Goal: Task Accomplishment & Management: Use online tool/utility

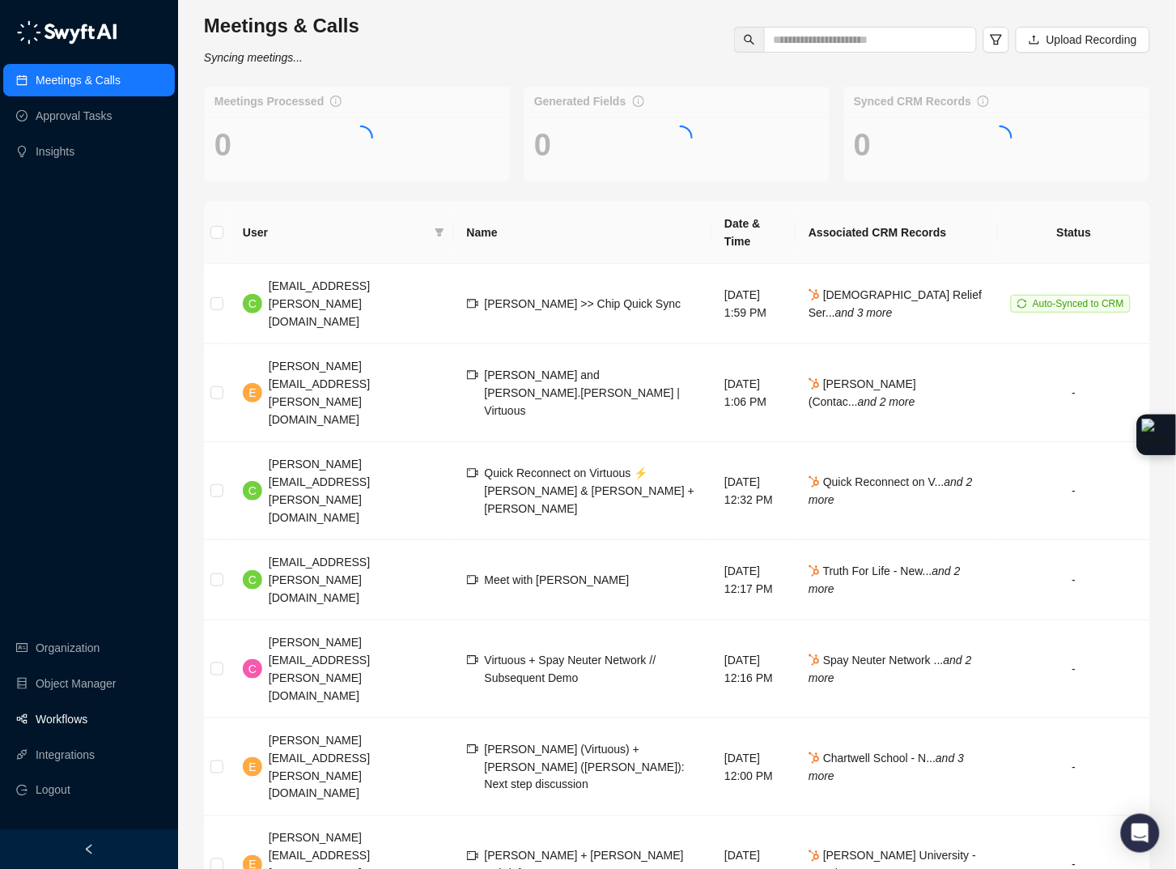
click at [53, 711] on link "Workflows" at bounding box center [62, 719] width 52 height 32
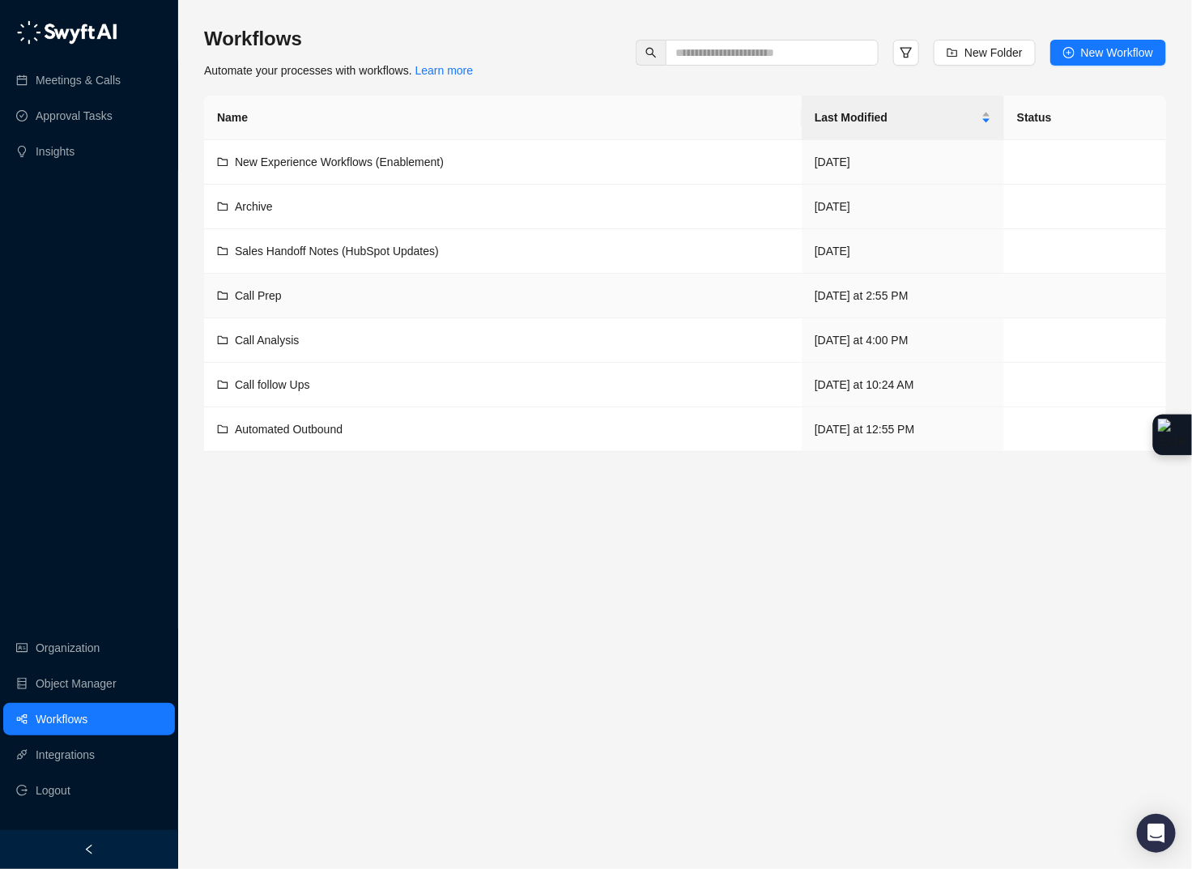
click at [300, 300] on div "Call Prep" at bounding box center [503, 296] width 572 height 18
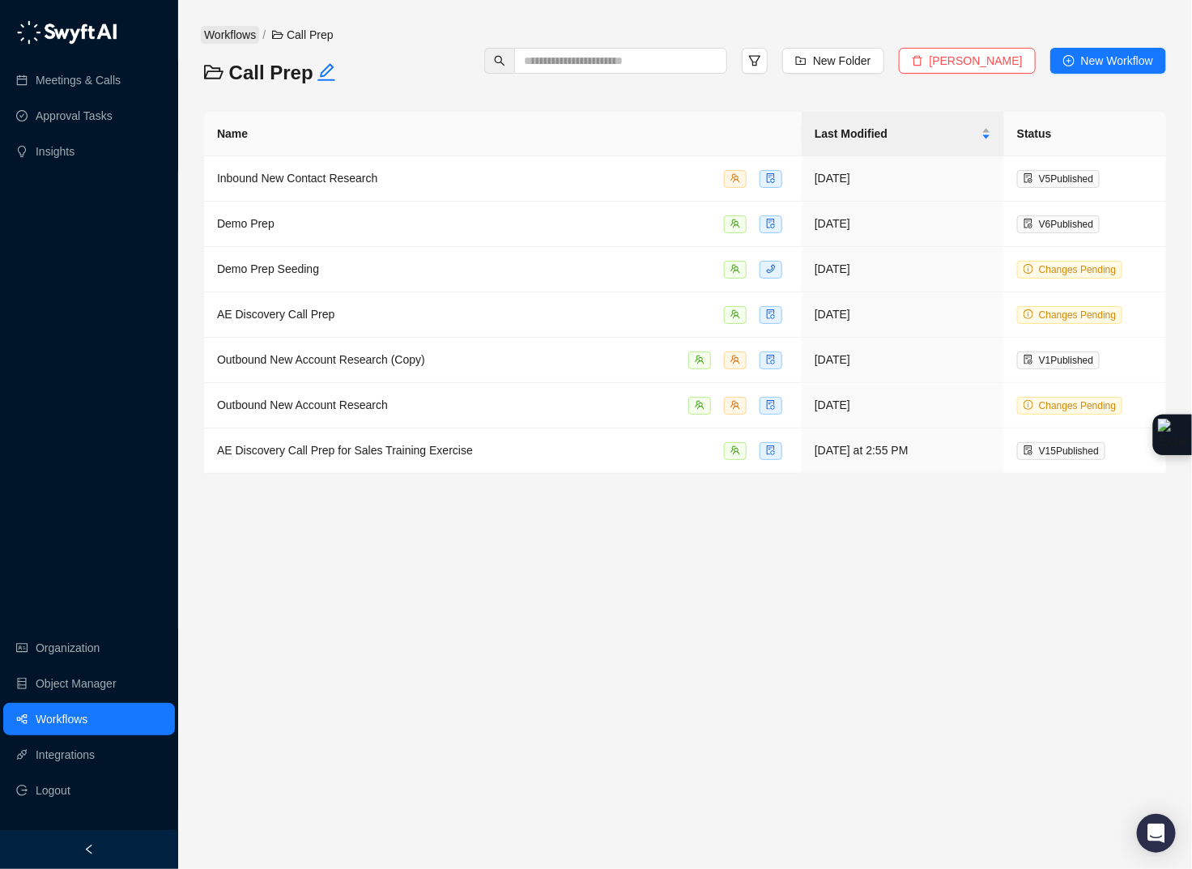
click at [243, 32] on link "Workflows" at bounding box center [230, 35] width 58 height 18
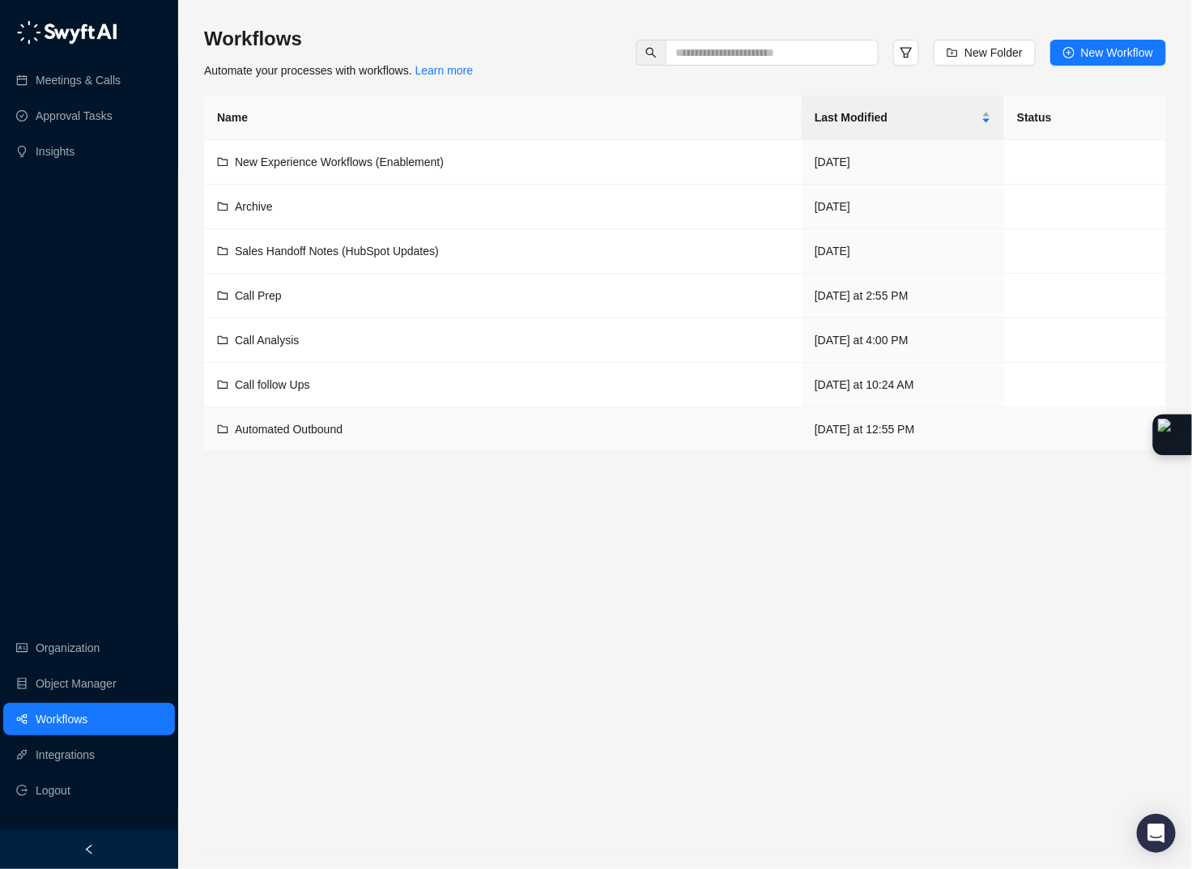
click at [325, 430] on span "Automated Outbound" at bounding box center [289, 429] width 108 height 13
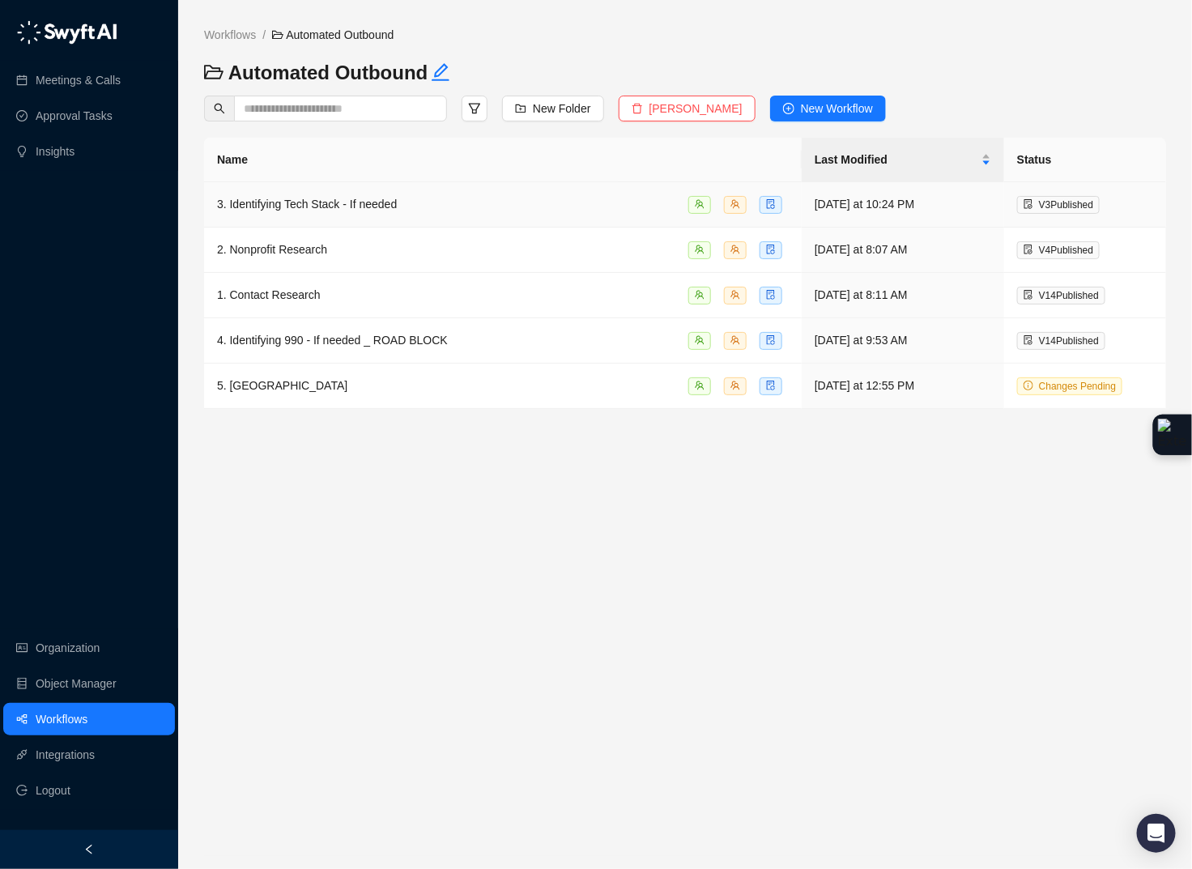
click at [473, 204] on div "3. Identifying Tech Stack - If needed" at bounding box center [503, 204] width 572 height 19
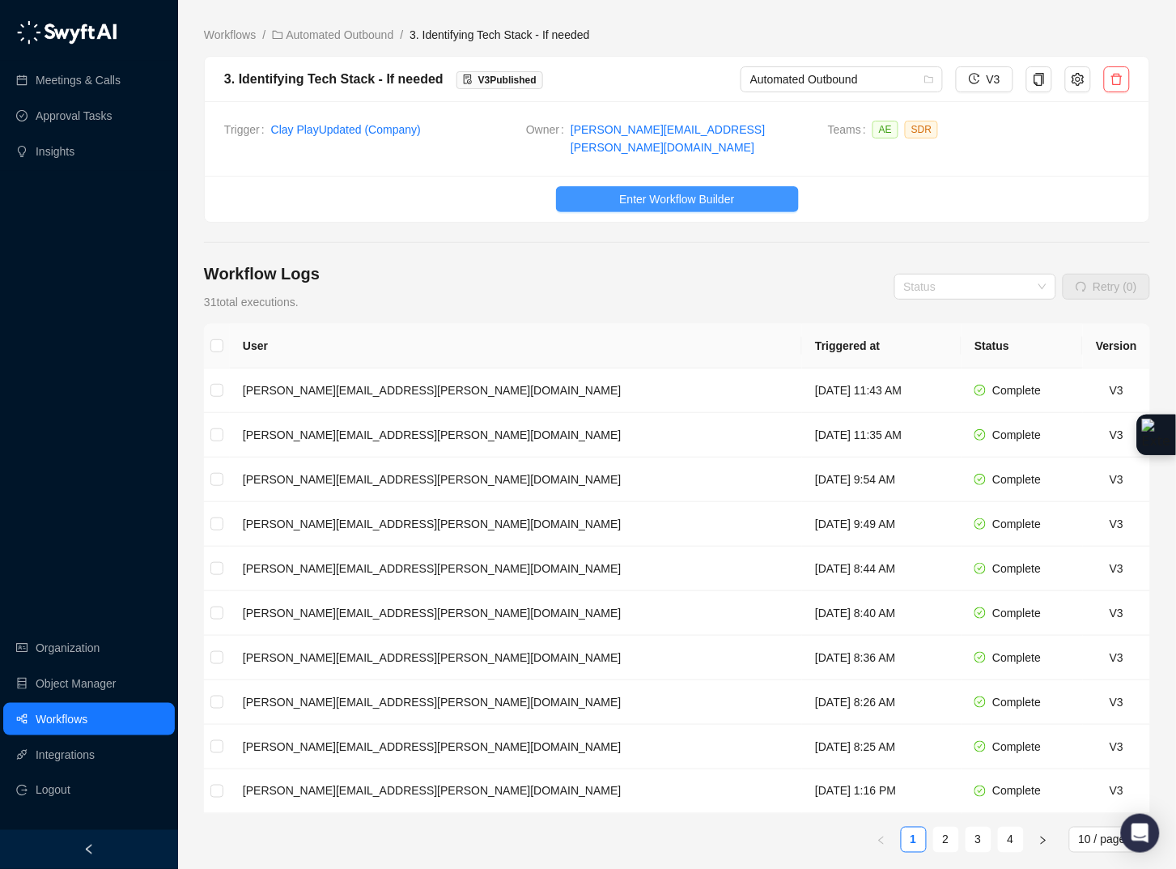
click at [642, 199] on button "Enter Workflow Builder" at bounding box center [677, 199] width 243 height 26
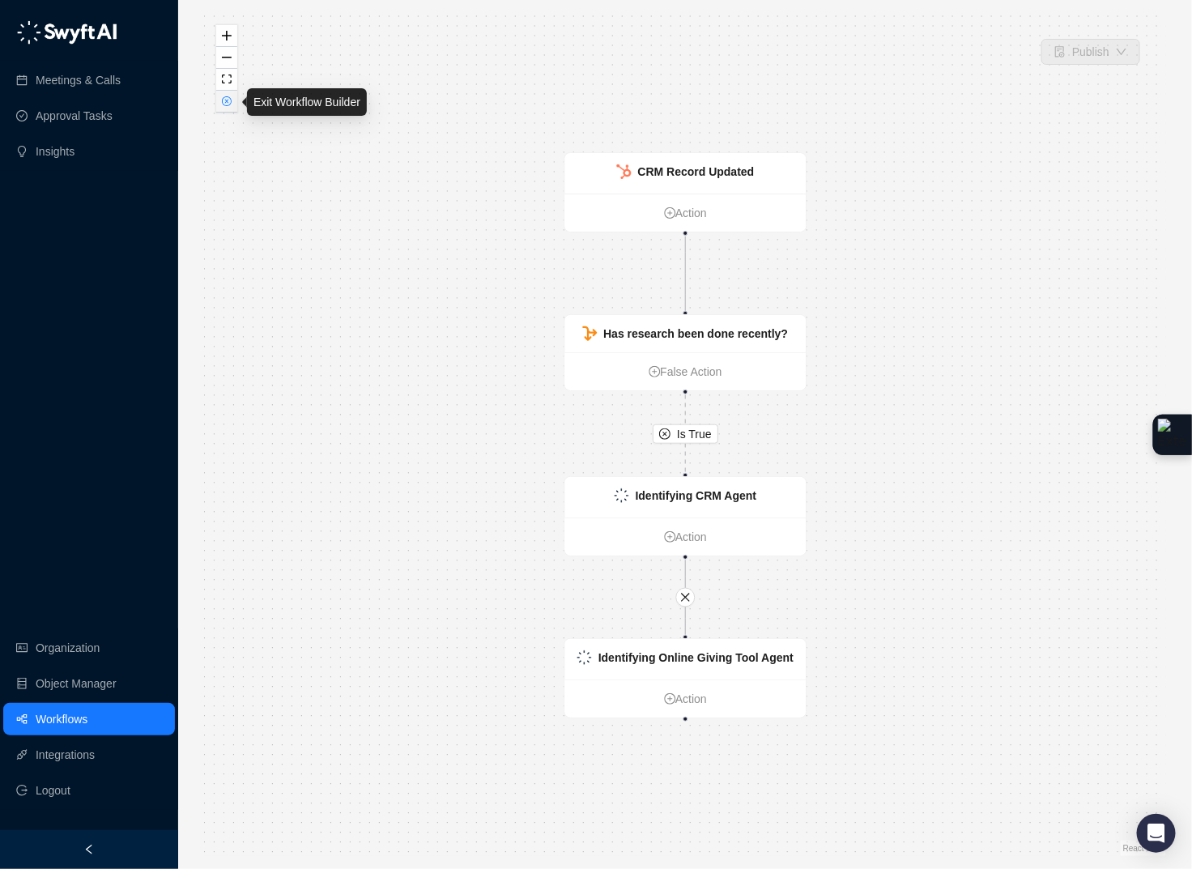
click at [222, 104] on icon "close-circle" at bounding box center [227, 101] width 10 height 10
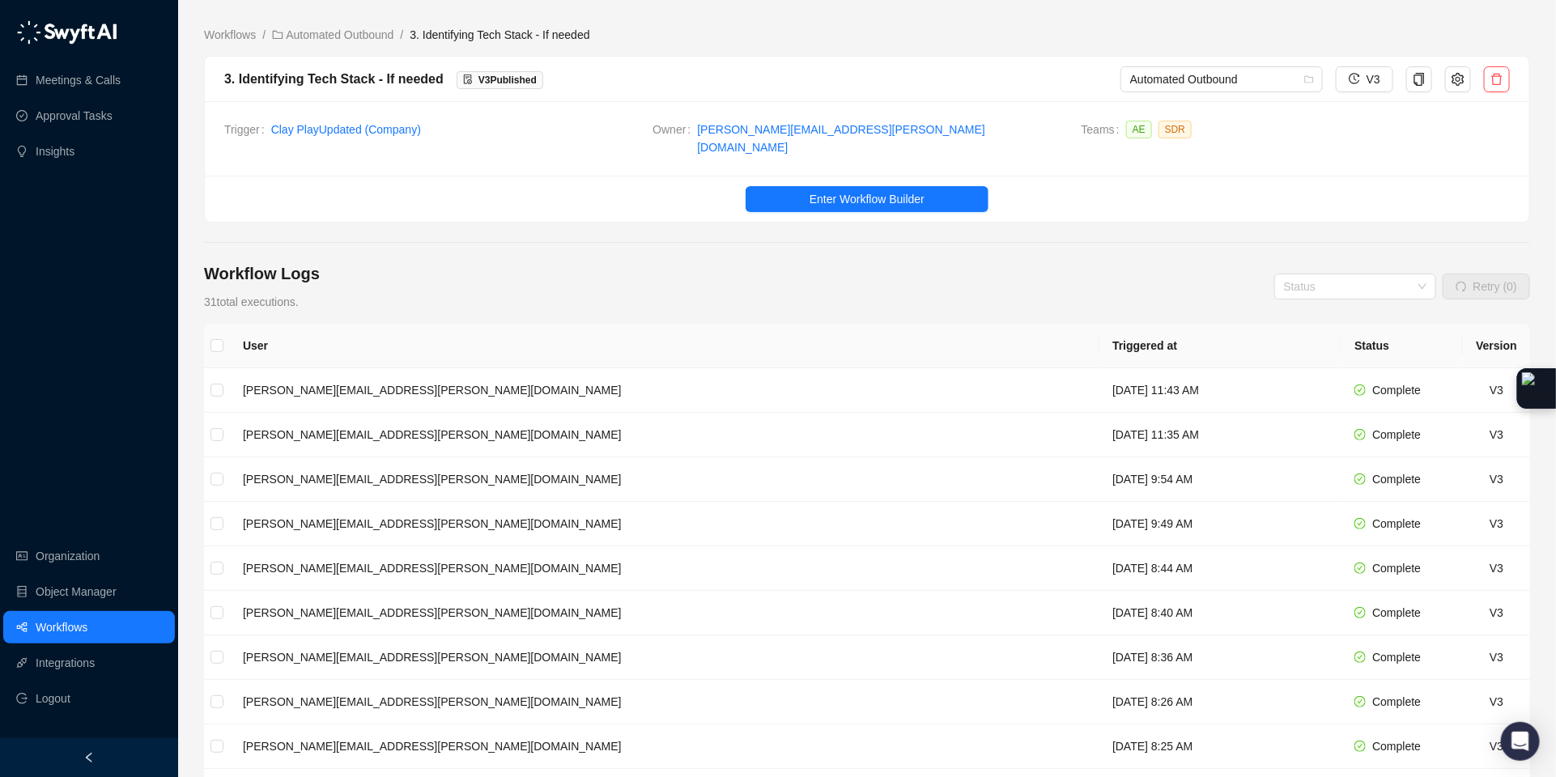
click at [352, 53] on main "Workflows / Automated Outbound / 3. Identifying Tech Stack - If needed 3. Ident…" at bounding box center [867, 506] width 1326 height 961
click at [346, 34] on link "Automated Outbound" at bounding box center [333, 35] width 128 height 18
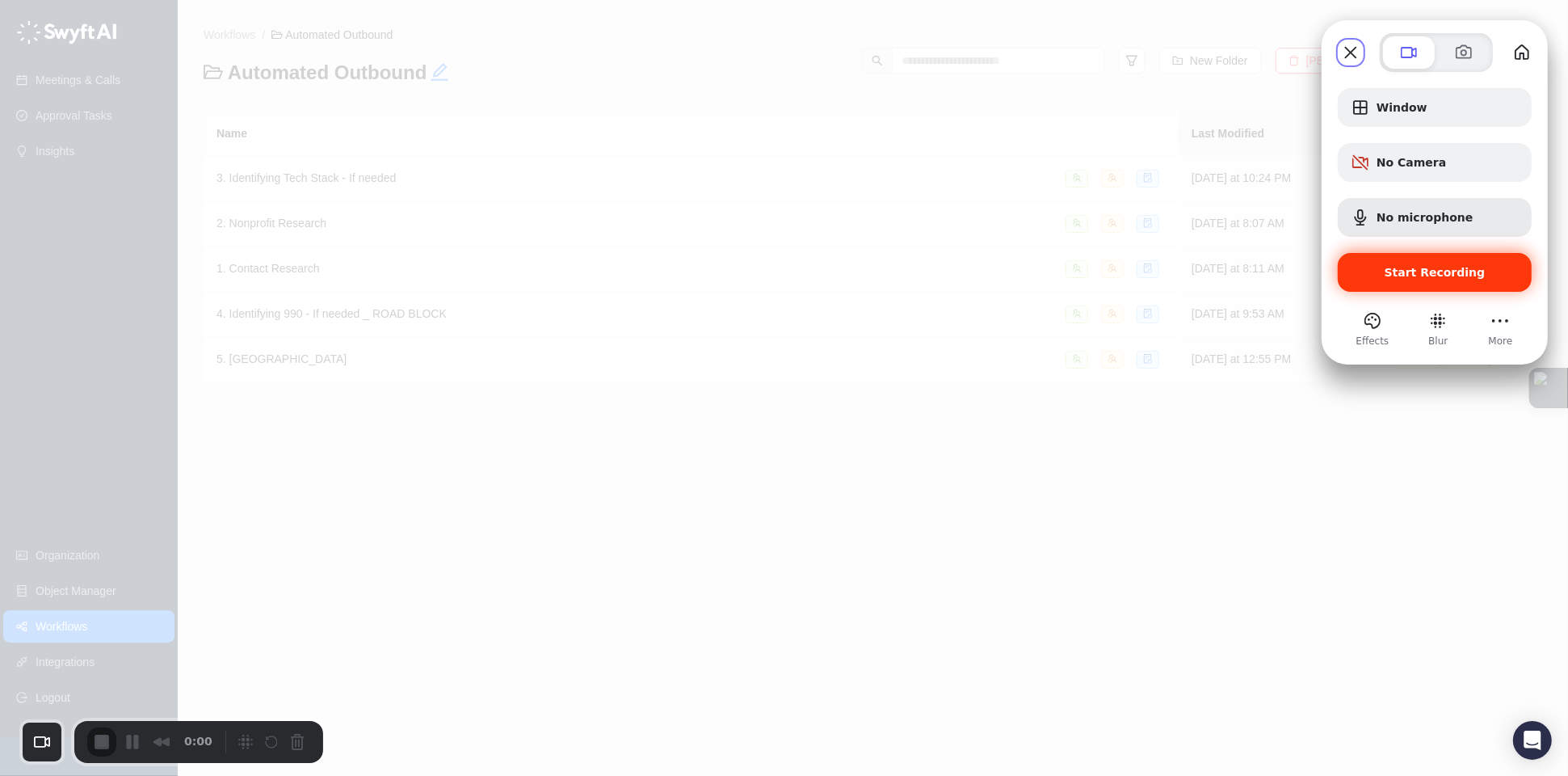
click at [1189, 275] on span "Start Recording" at bounding box center [1434, 272] width 101 height 13
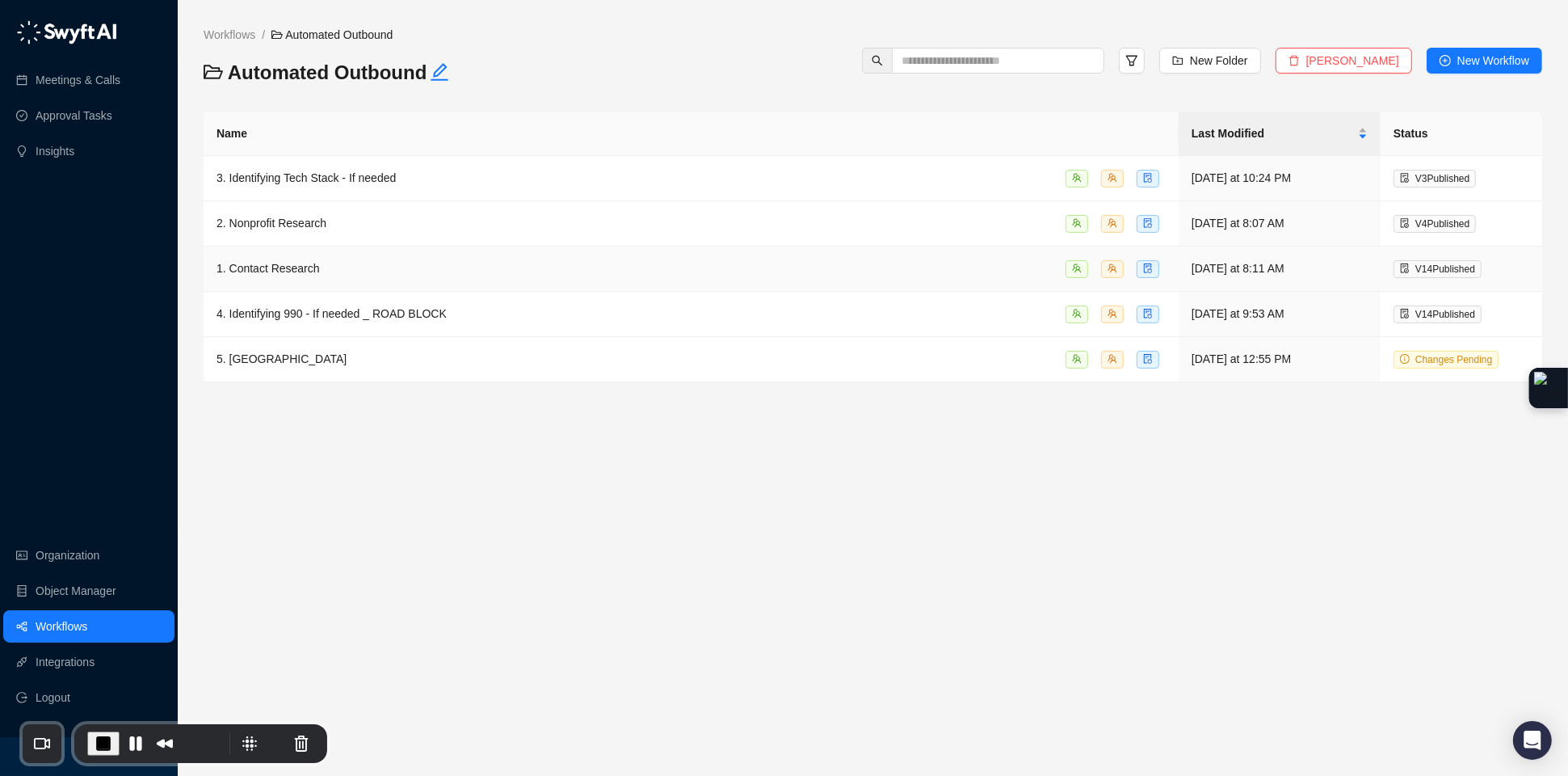
click at [300, 274] on span "1. Contact Research" at bounding box center [268, 268] width 104 height 13
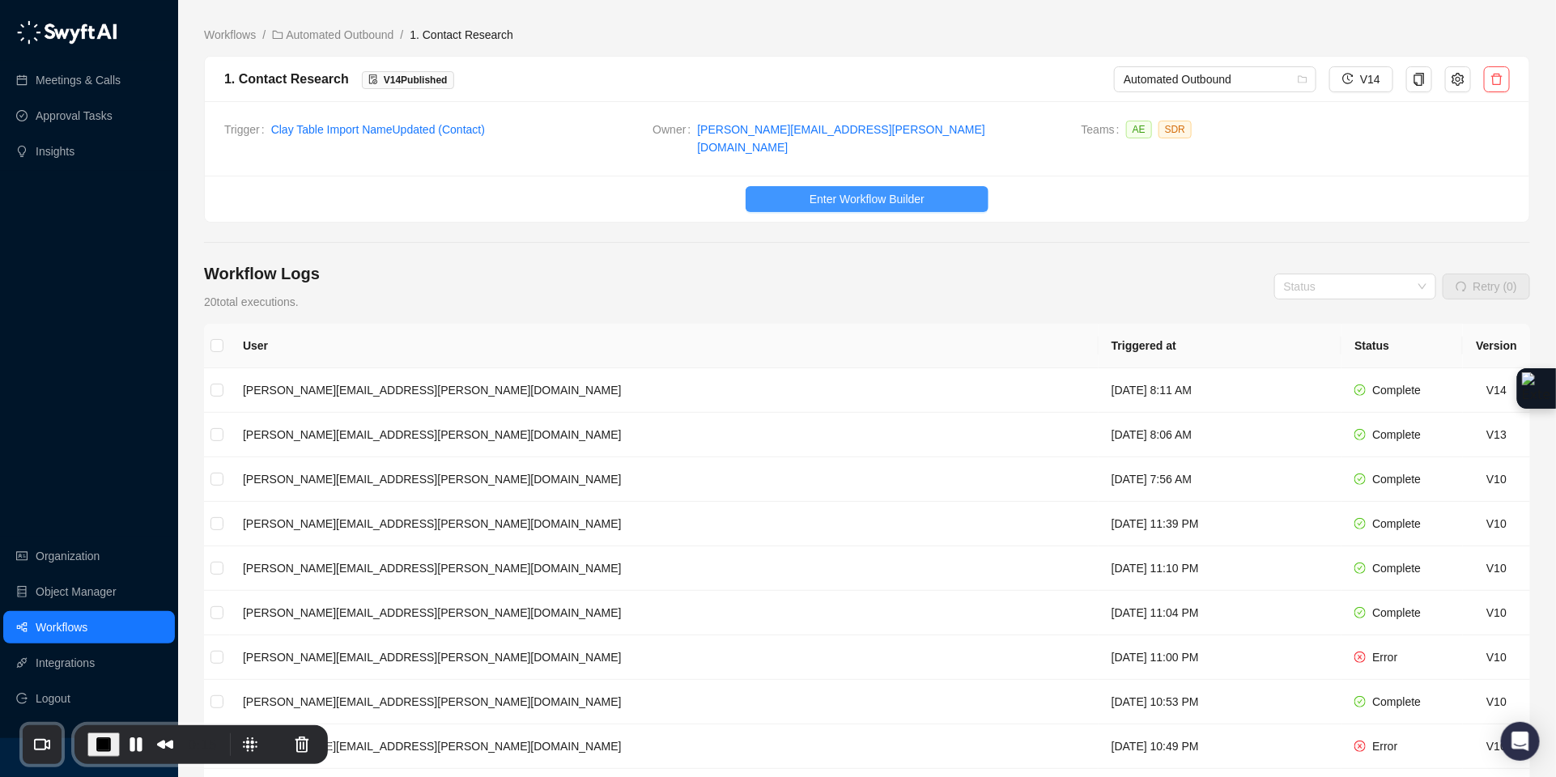
click at [866, 190] on span "Enter Workflow Builder" at bounding box center [866, 199] width 115 height 18
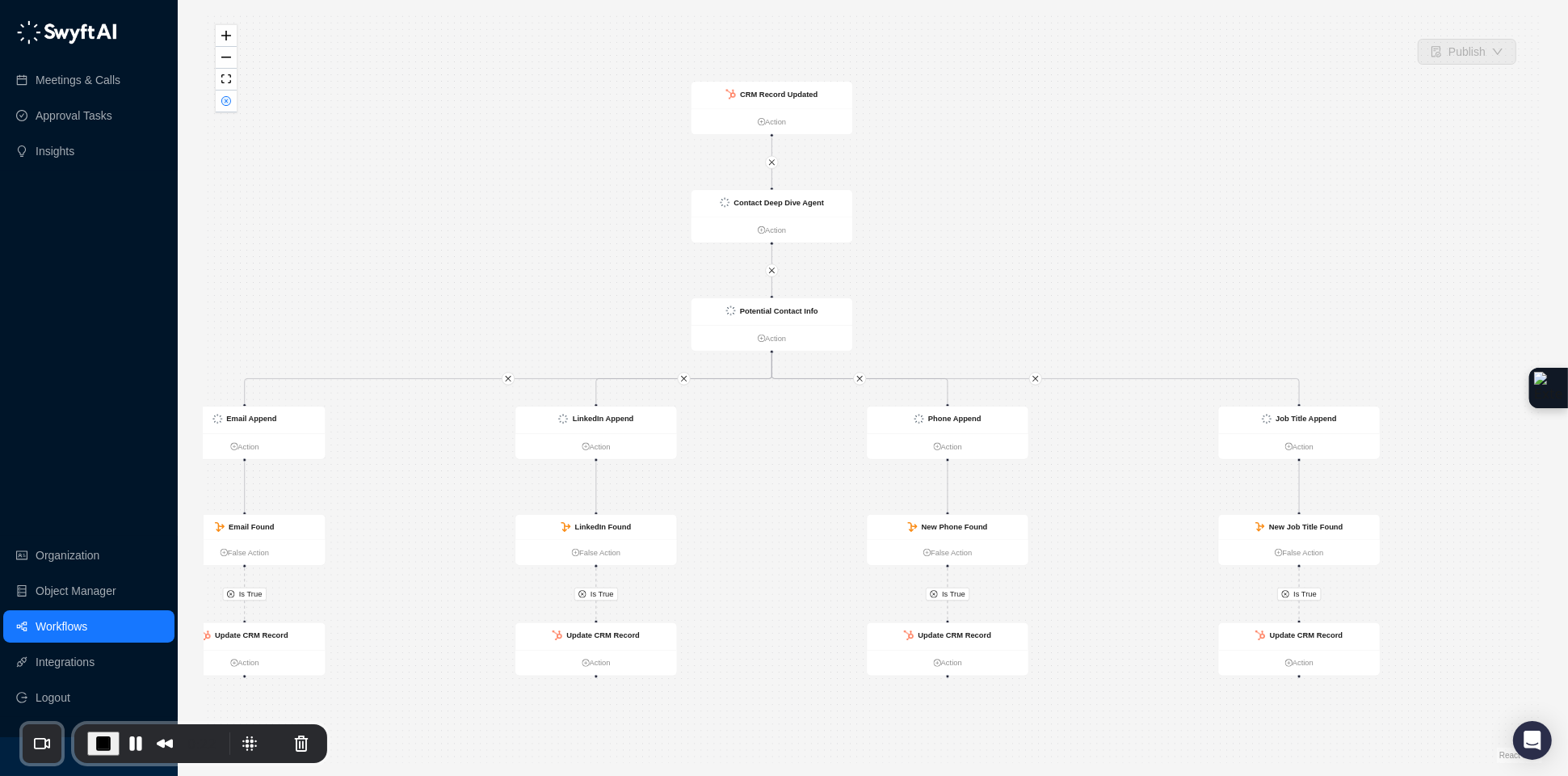
drag, startPoint x: 625, startPoint y: 273, endPoint x: 540, endPoint y: 264, distance: 85.5
click at [527, 264] on div "Is True Is True Is True Is True Contact Deep Dive Agent Action Potential Contac…" at bounding box center [872, 388] width 1338 height 750
click at [763, 203] on strong "Contact Deep Dive Agent" at bounding box center [782, 203] width 91 height 9
click at [775, 207] on div "Contact Deep Dive Agent" at bounding box center [782, 203] width 91 height 12
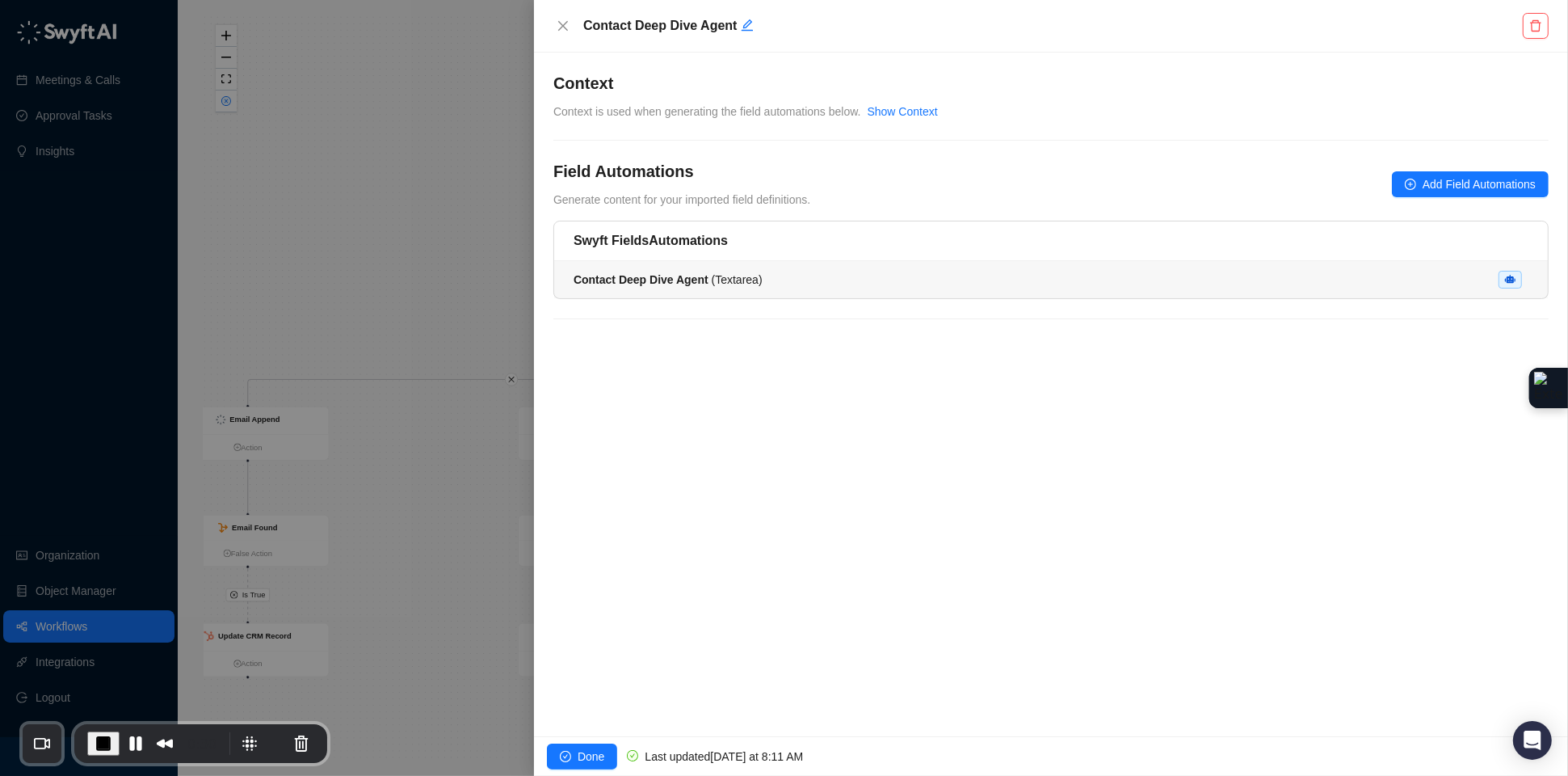
click at [839, 281] on div "Contact Deep Dive Agent ( Textarea )" at bounding box center [1051, 280] width 955 height 18
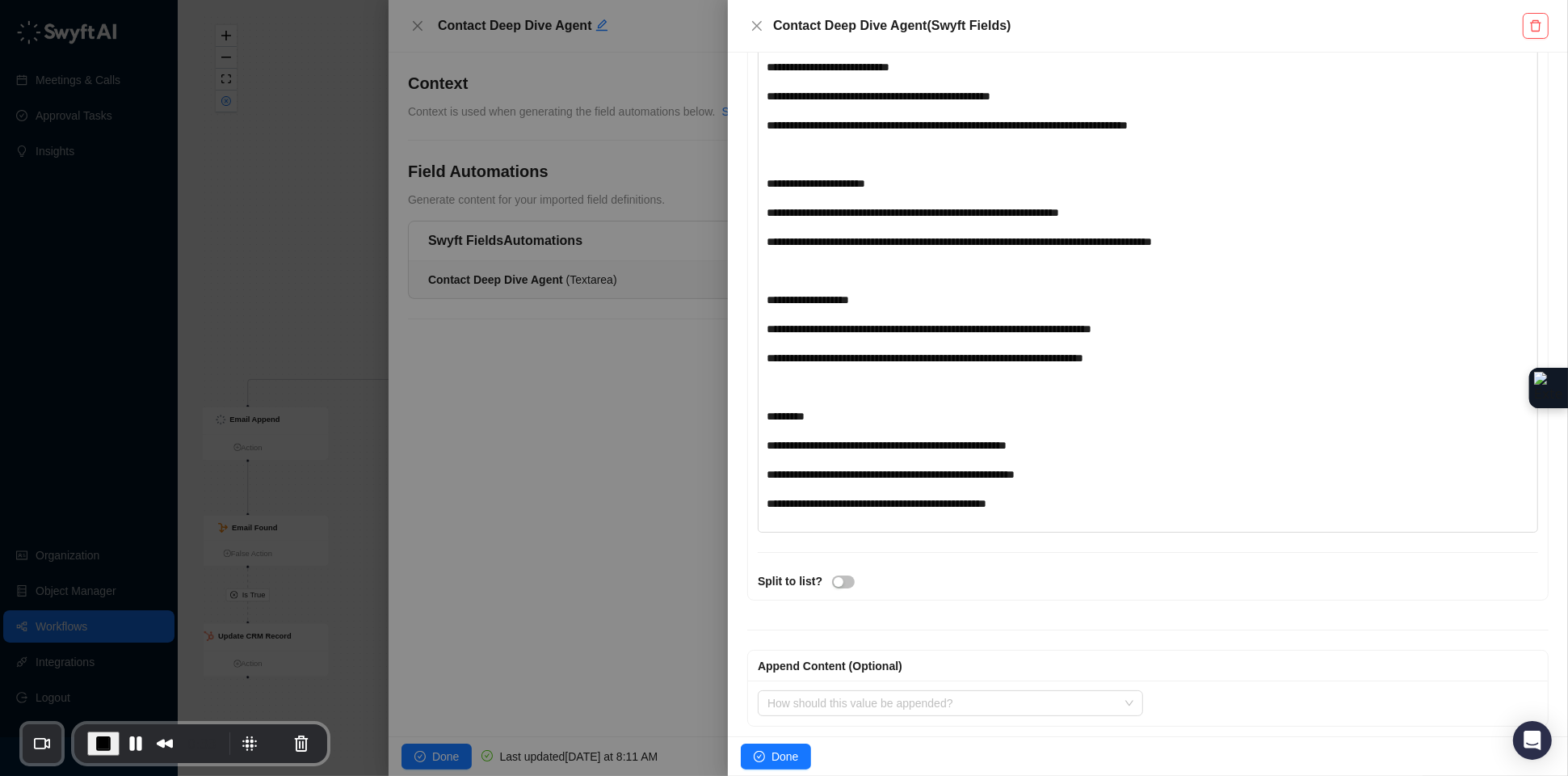
scroll to position [1594, 0]
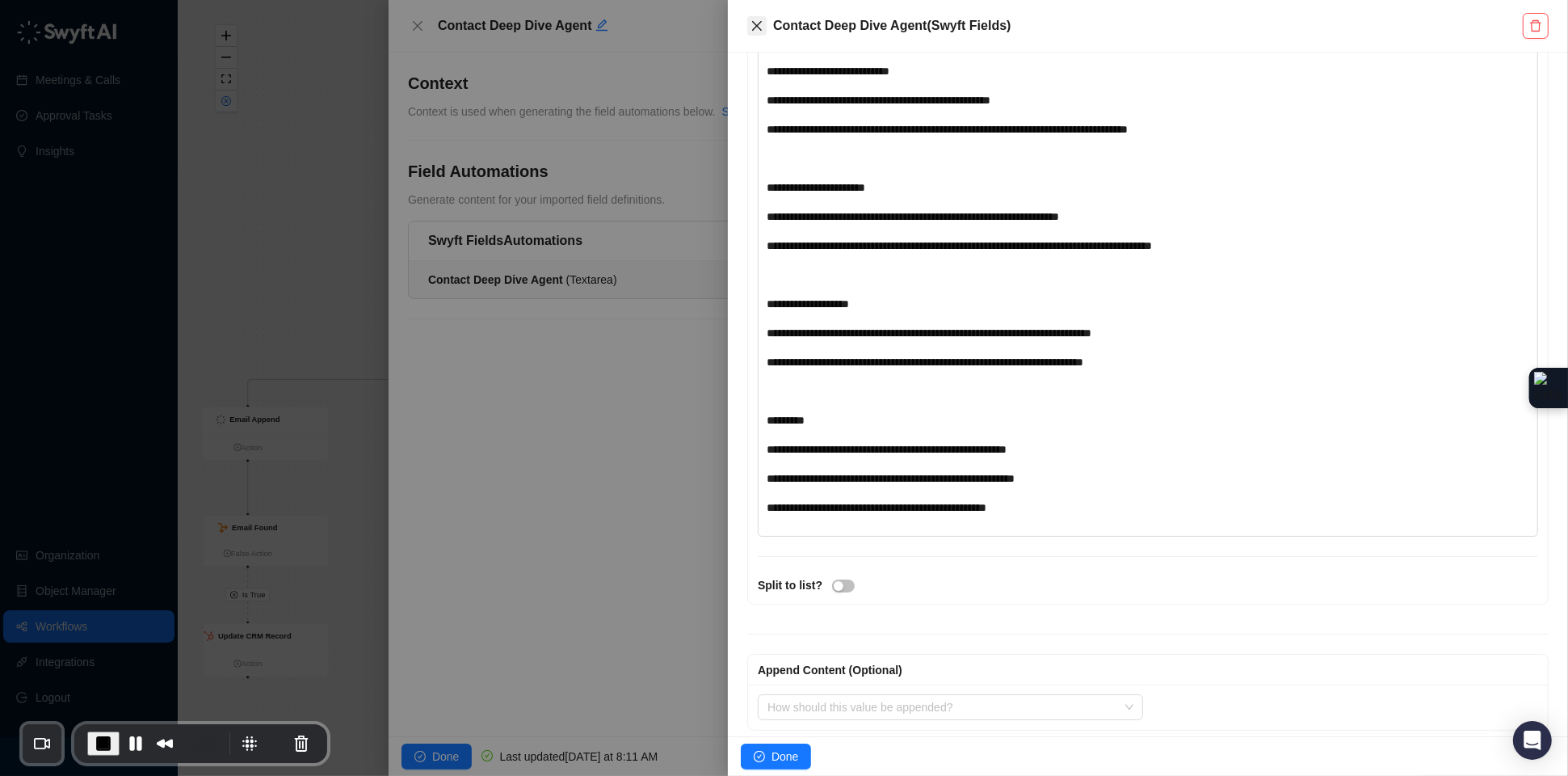
click at [760, 19] on icon "close" at bounding box center [757, 25] width 13 height 13
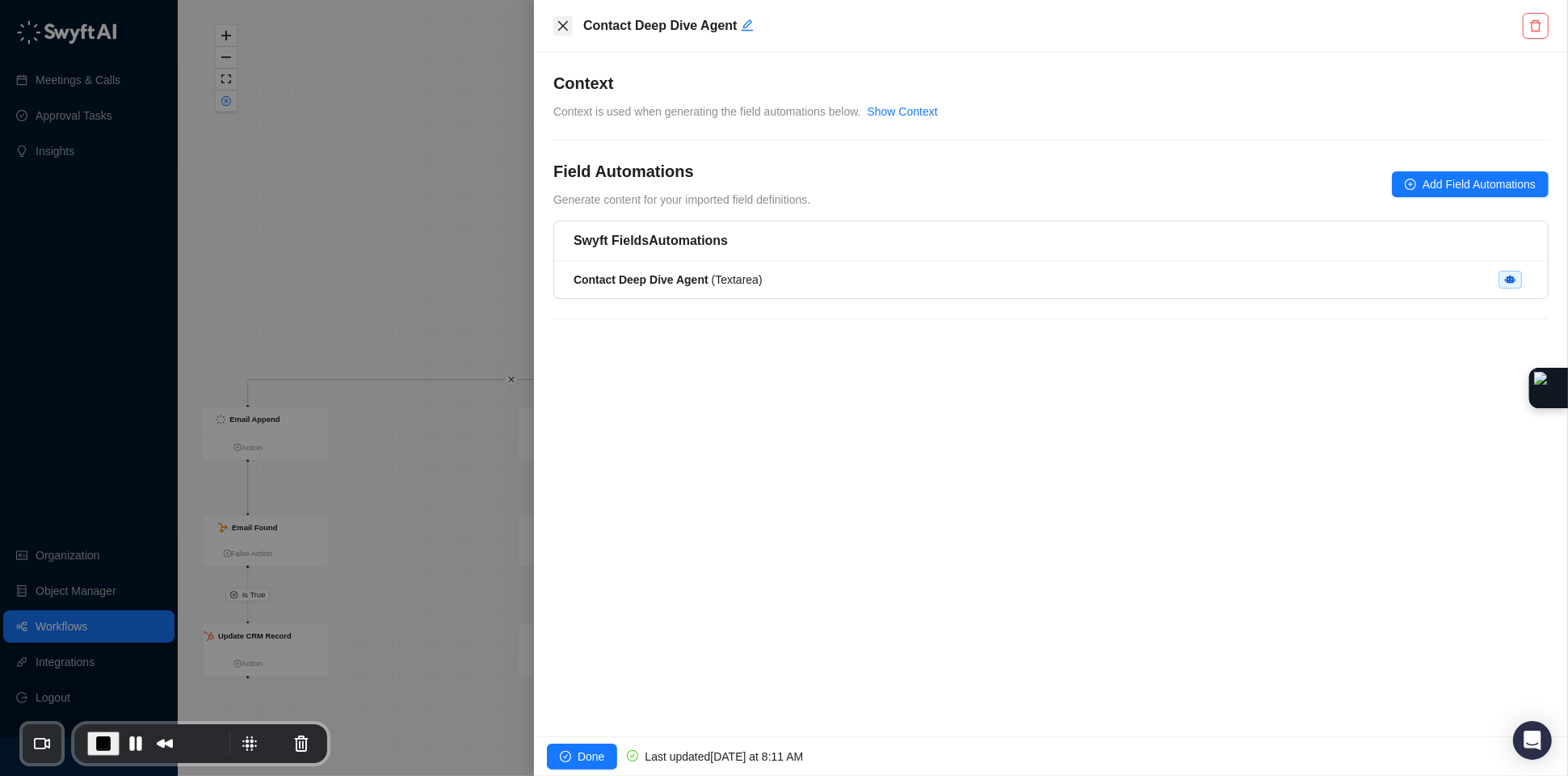
click at [561, 25] on icon "close" at bounding box center [563, 25] width 13 height 13
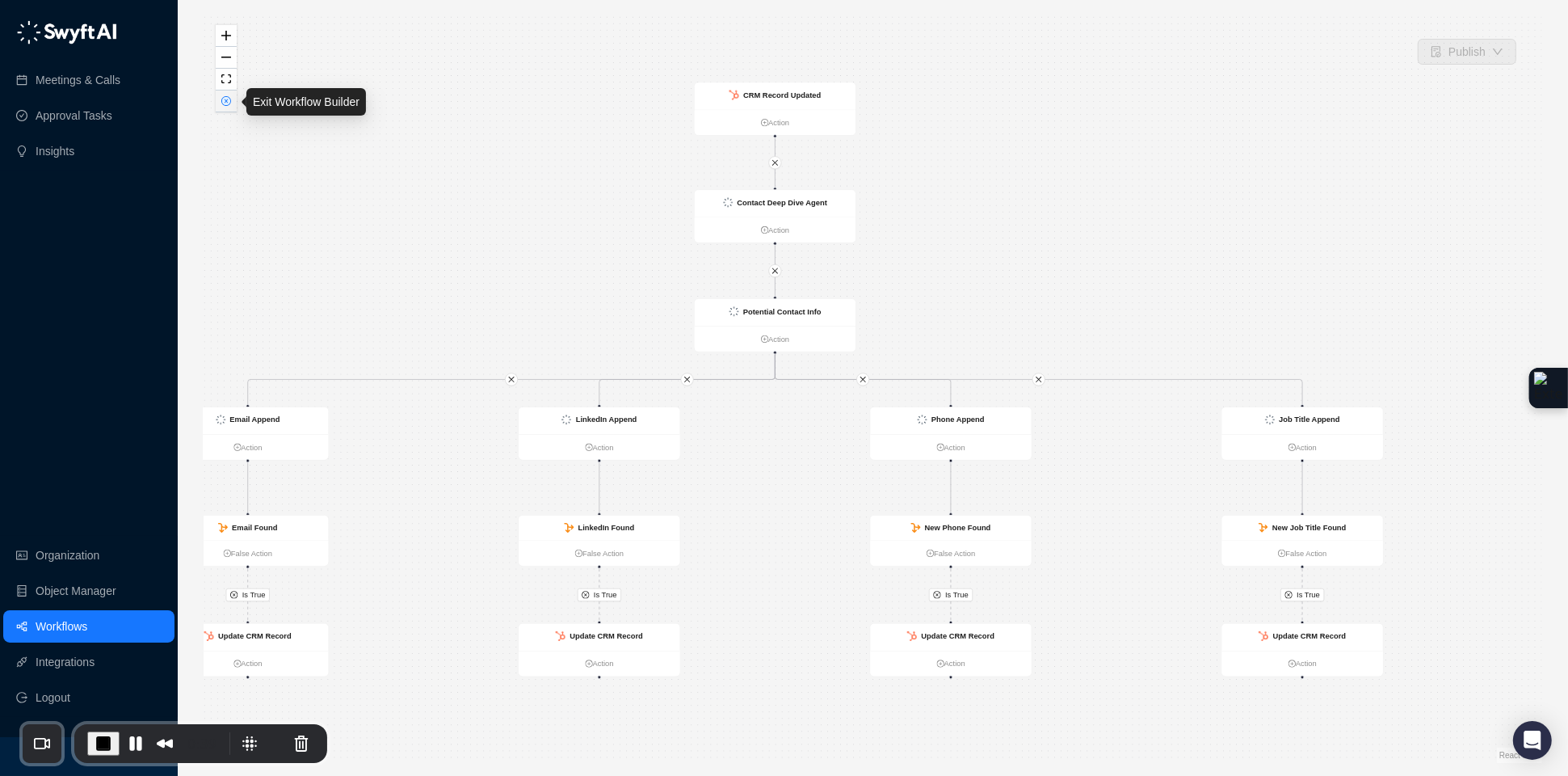
click at [224, 101] on icon "close-circle" at bounding box center [227, 101] width 8 height 8
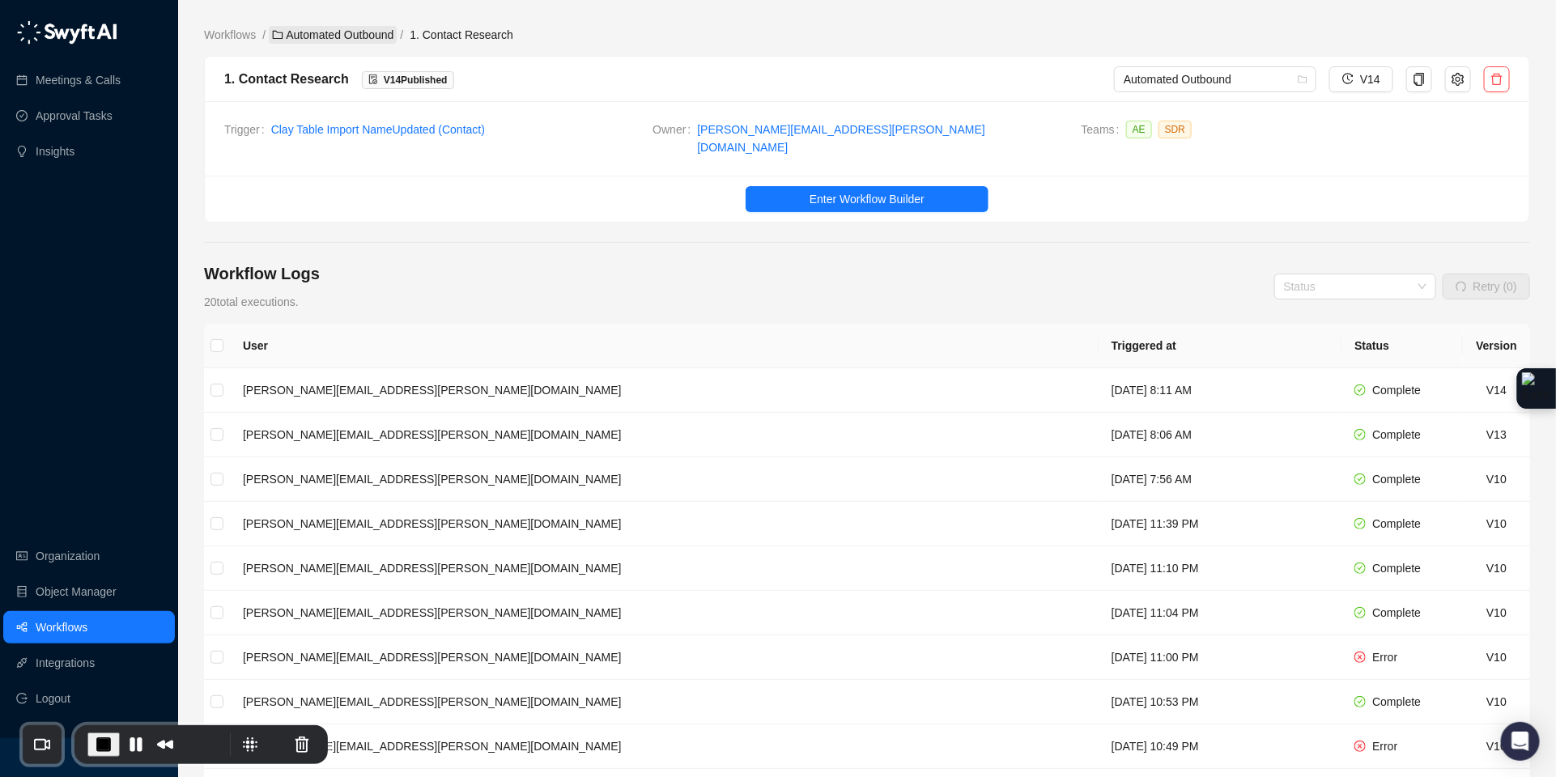
click at [393, 37] on link "Automated Outbound" at bounding box center [333, 35] width 128 height 18
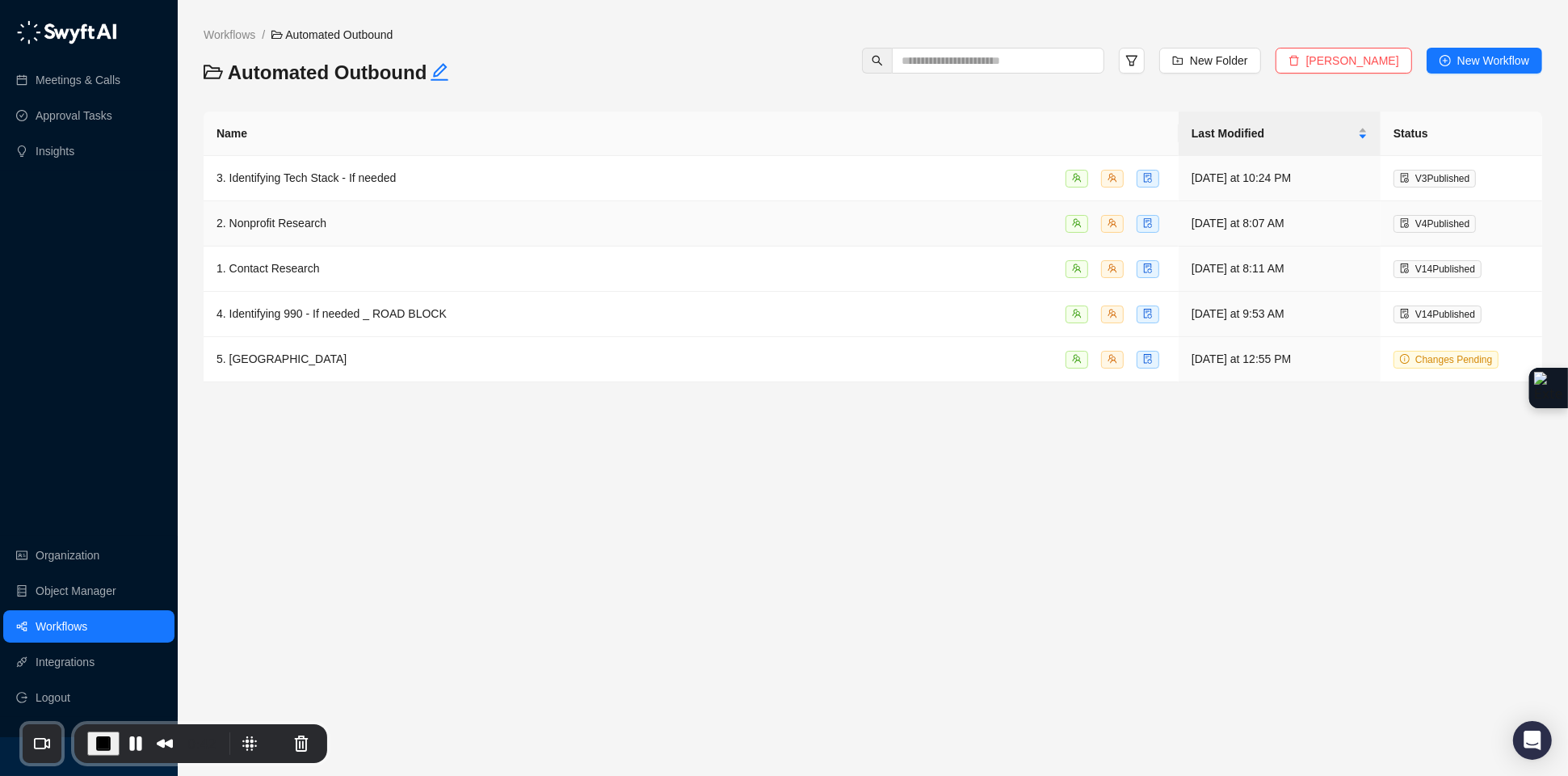
click at [289, 230] on span "2. Nonprofit Research" at bounding box center [271, 223] width 110 height 13
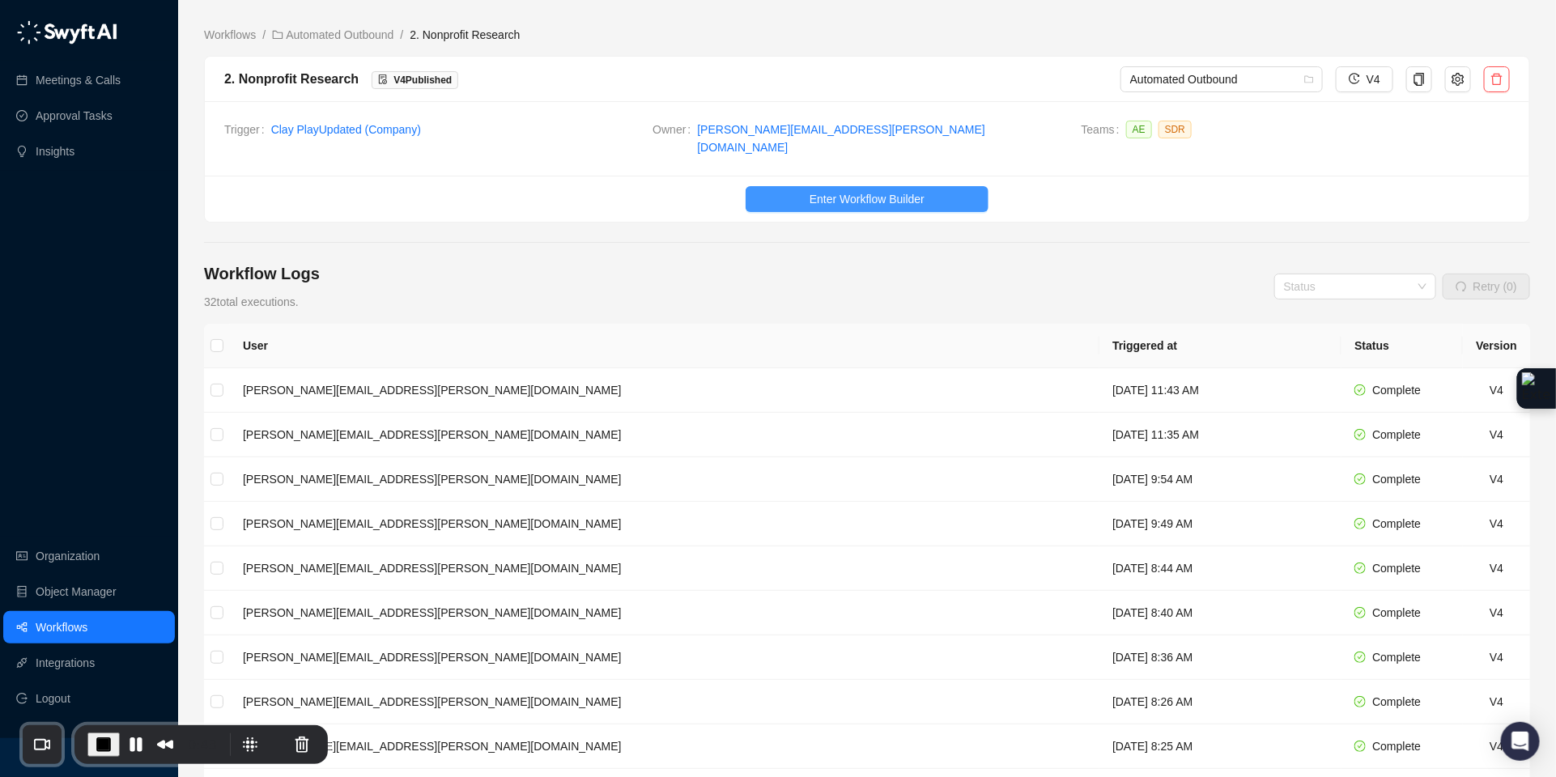
click at [836, 190] on span "Enter Workflow Builder" at bounding box center [866, 199] width 115 height 18
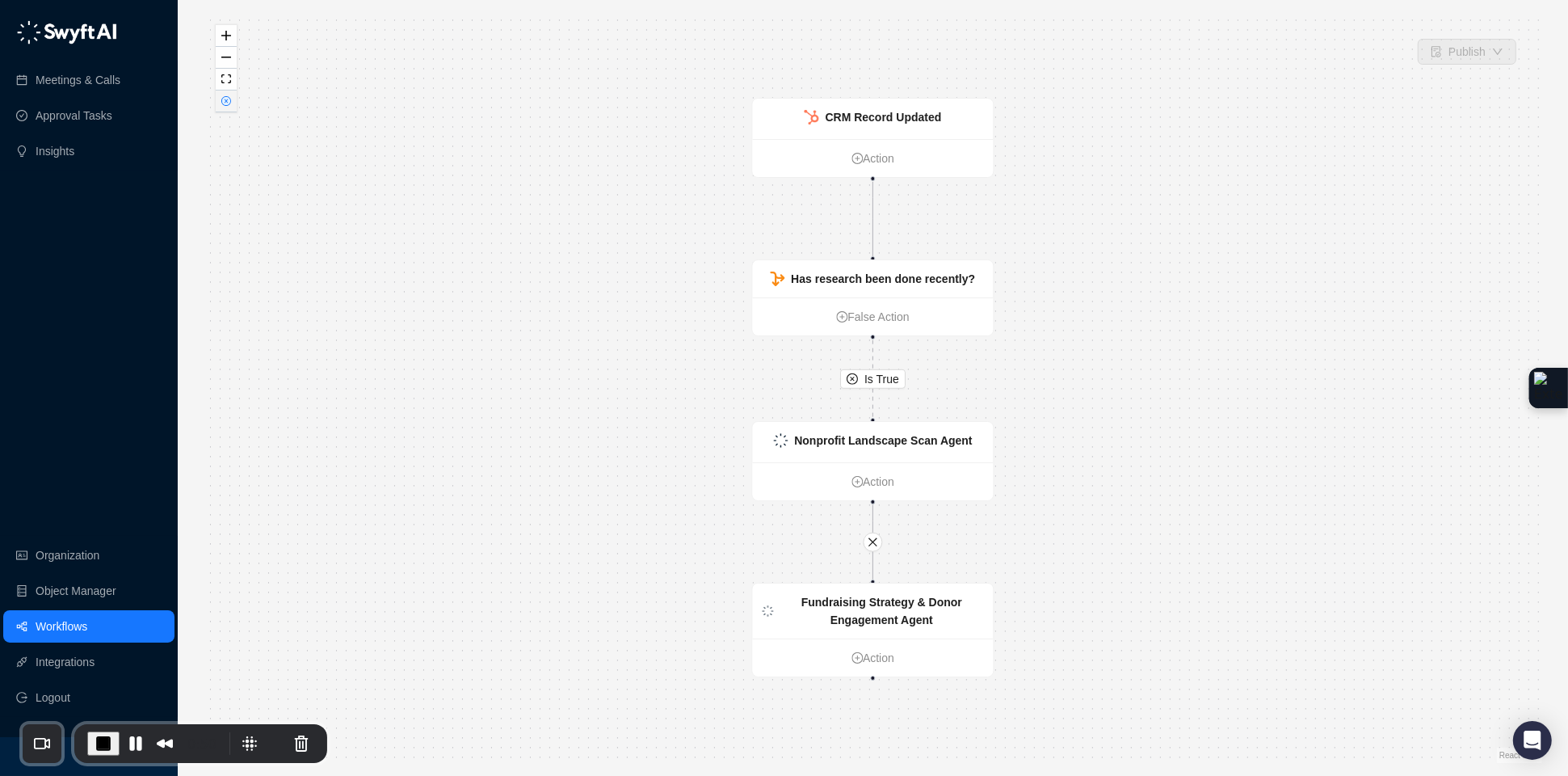
click at [232, 109] on button "button" at bounding box center [226, 102] width 21 height 22
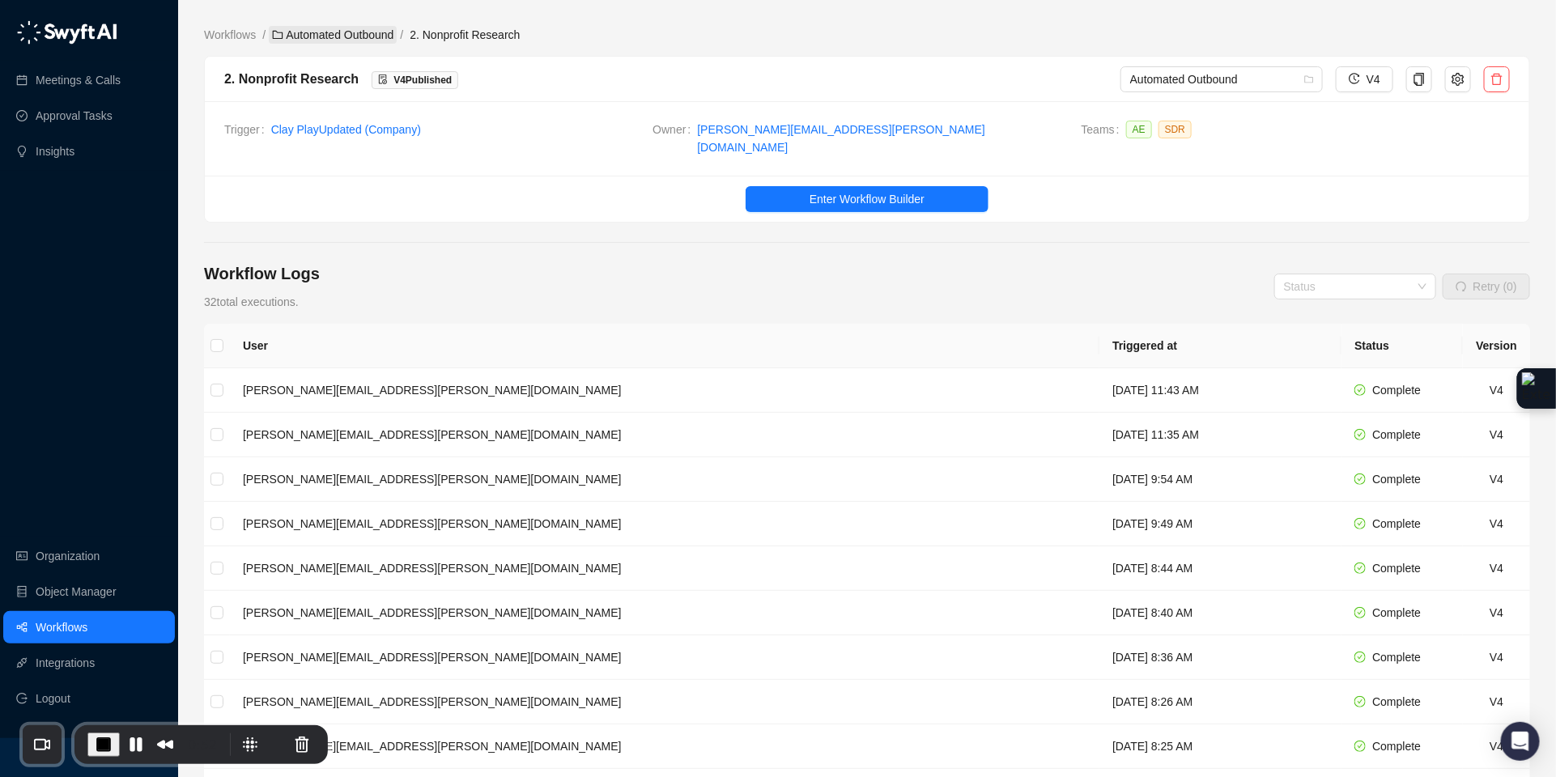
click at [287, 33] on link "Automated Outbound" at bounding box center [333, 35] width 128 height 18
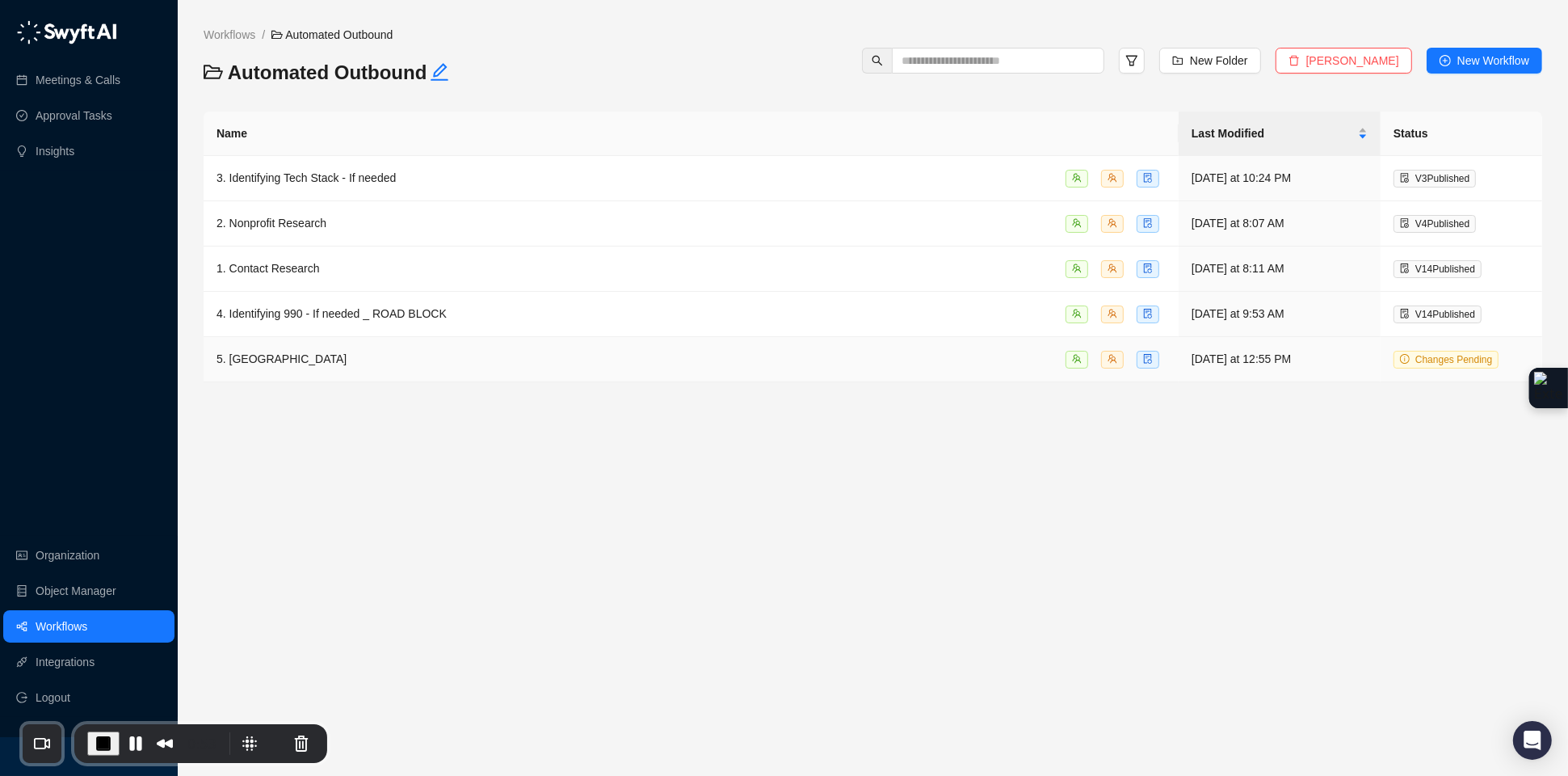
click at [302, 366] on span "5. [GEOGRAPHIC_DATA]" at bounding box center [281, 359] width 130 height 13
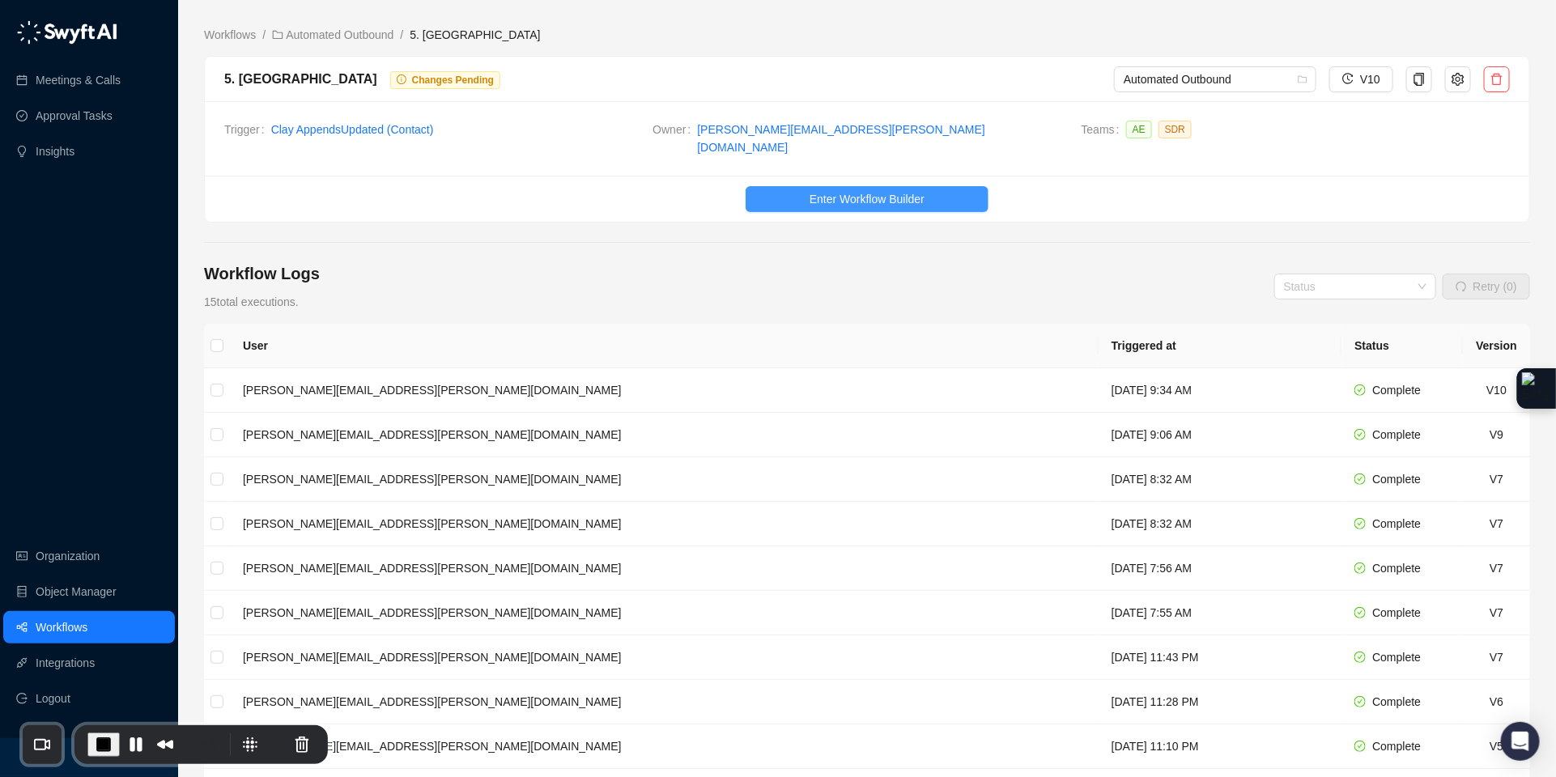
click at [882, 190] on span "Enter Workflow Builder" at bounding box center [866, 199] width 115 height 18
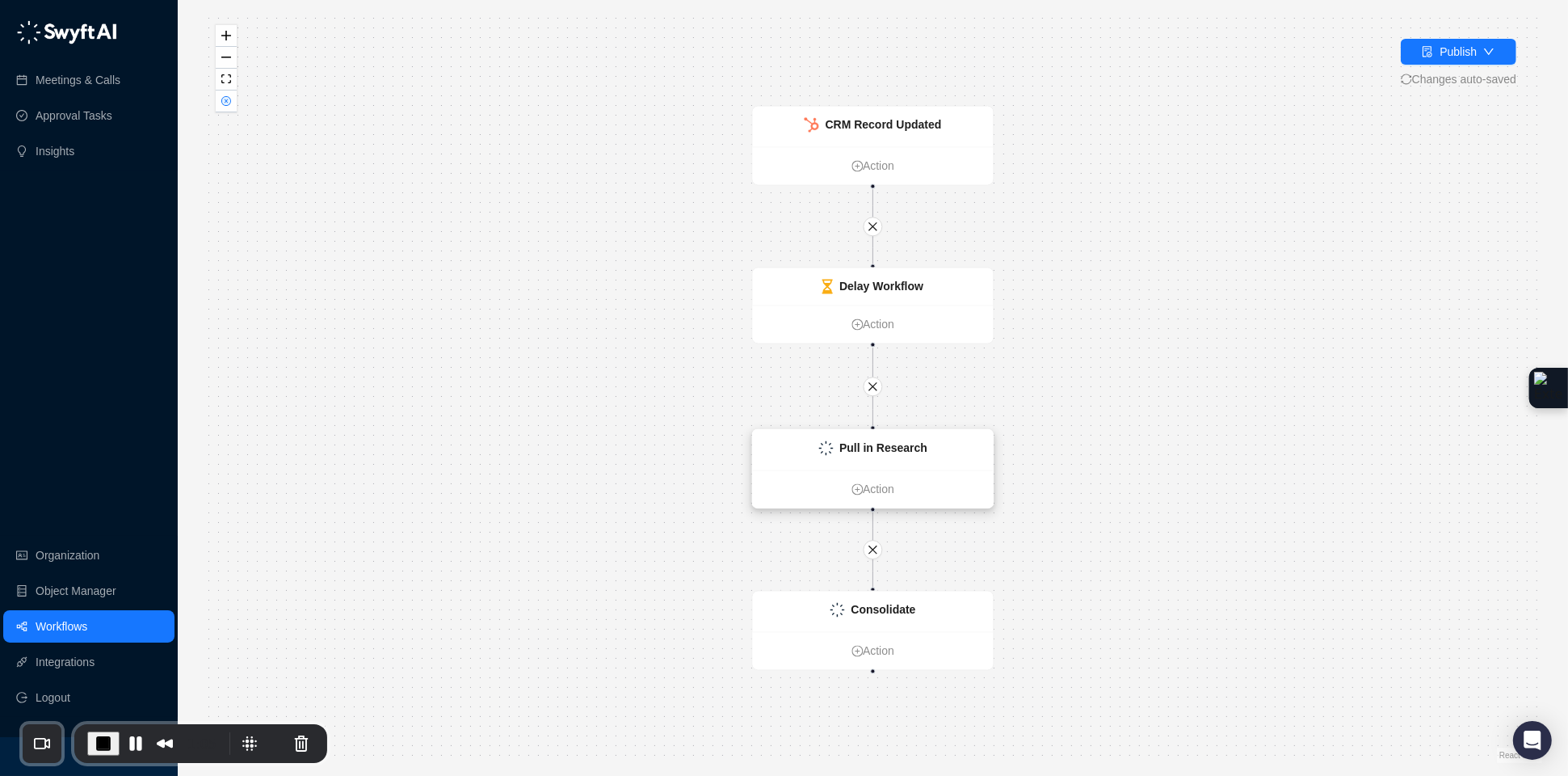
click at [924, 451] on strong "Pull in Research" at bounding box center [883, 448] width 88 height 13
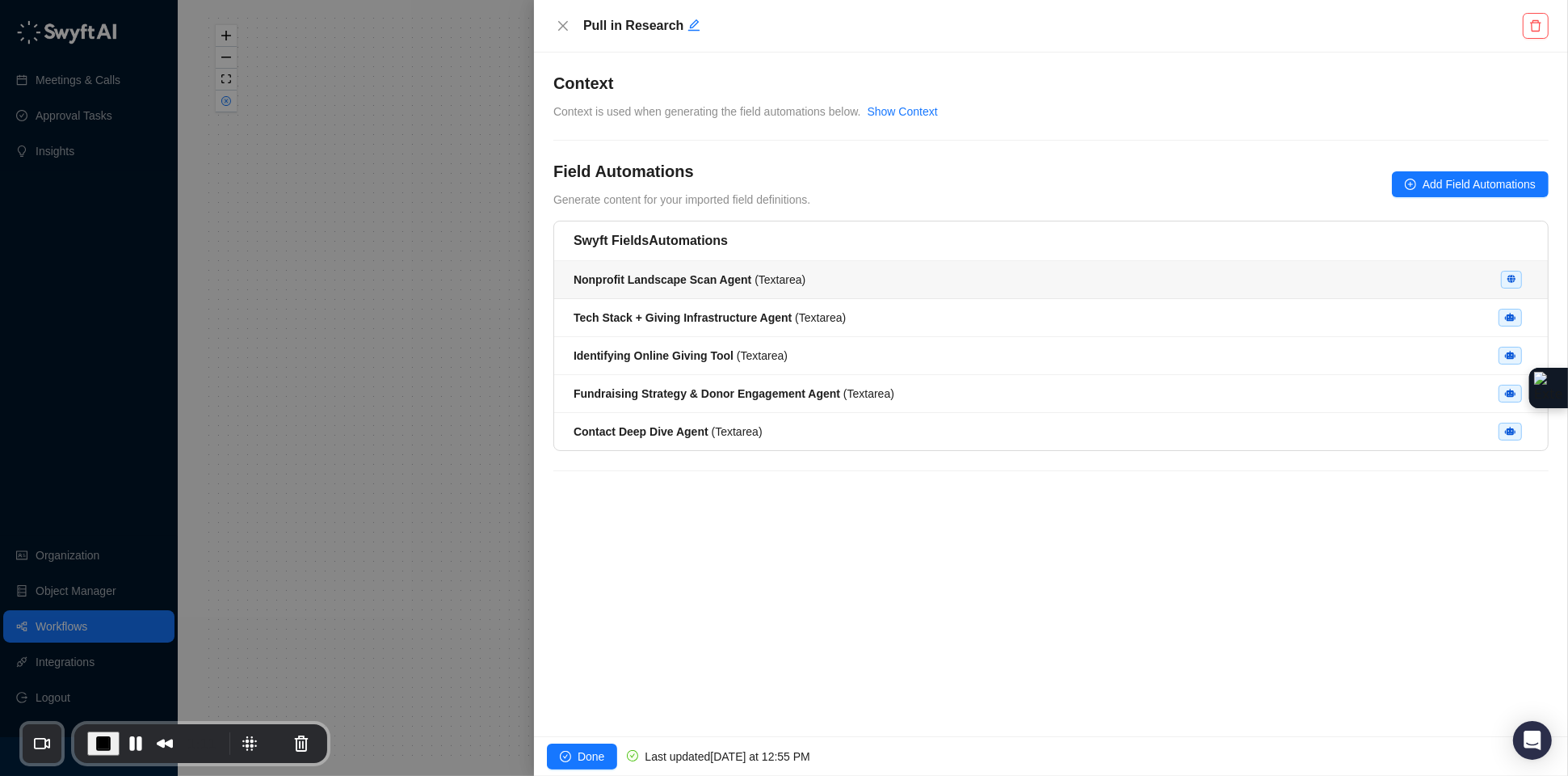
click at [715, 287] on strong "Nonprofit Landscape Scan Agent" at bounding box center [663, 280] width 178 height 13
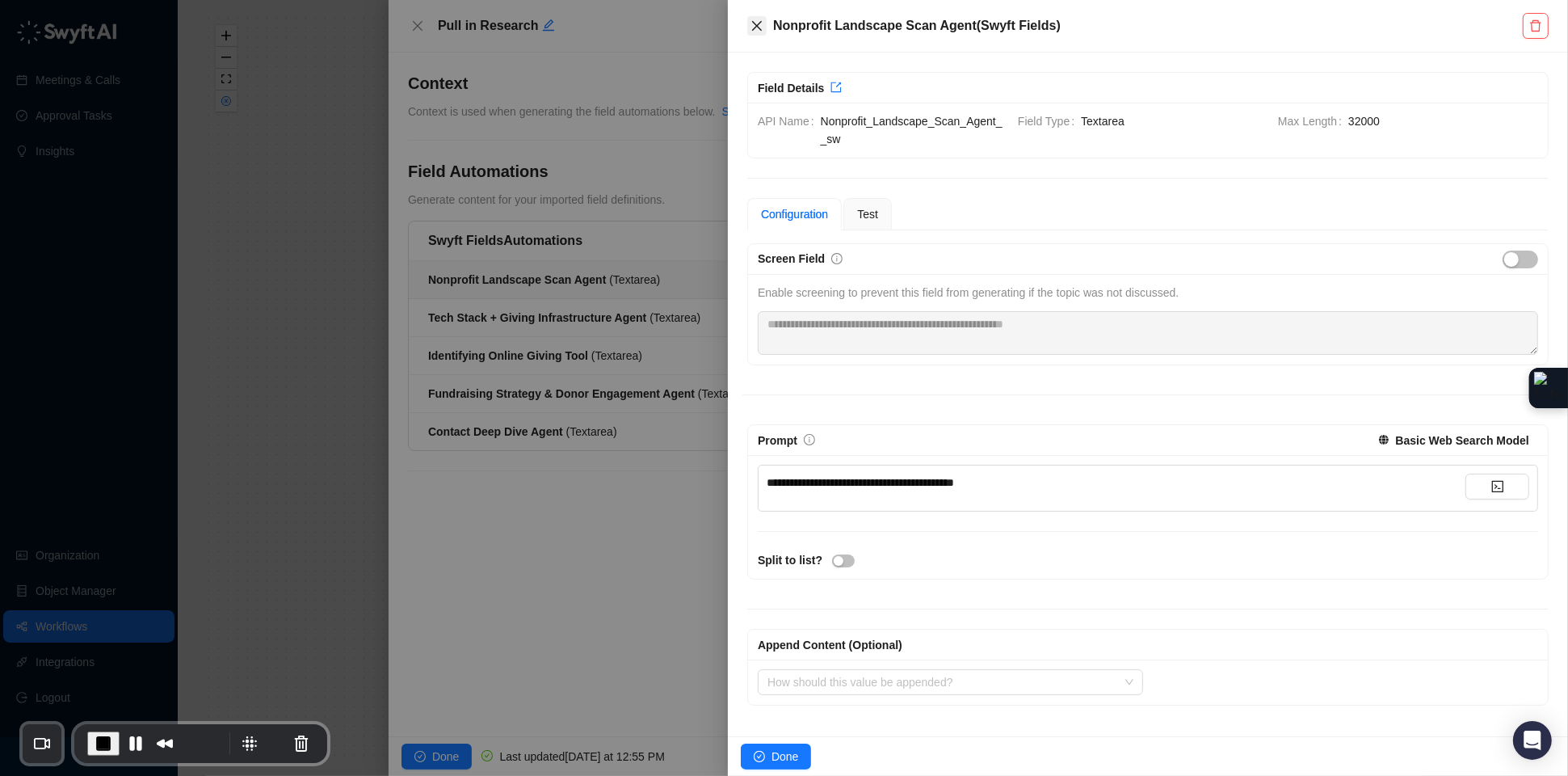
click at [754, 23] on icon "close" at bounding box center [757, 25] width 13 height 13
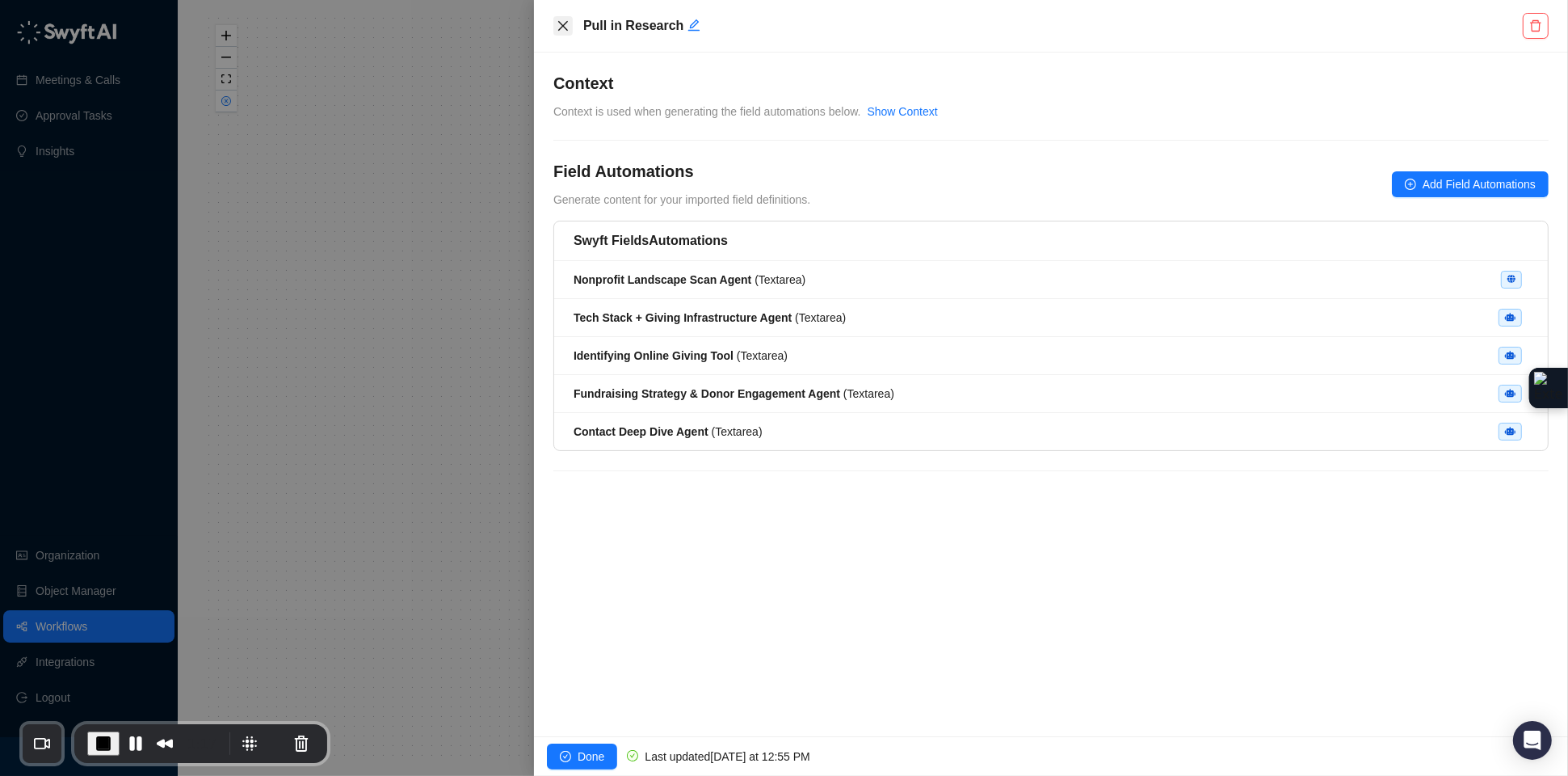
click at [559, 24] on icon "close" at bounding box center [563, 25] width 13 height 13
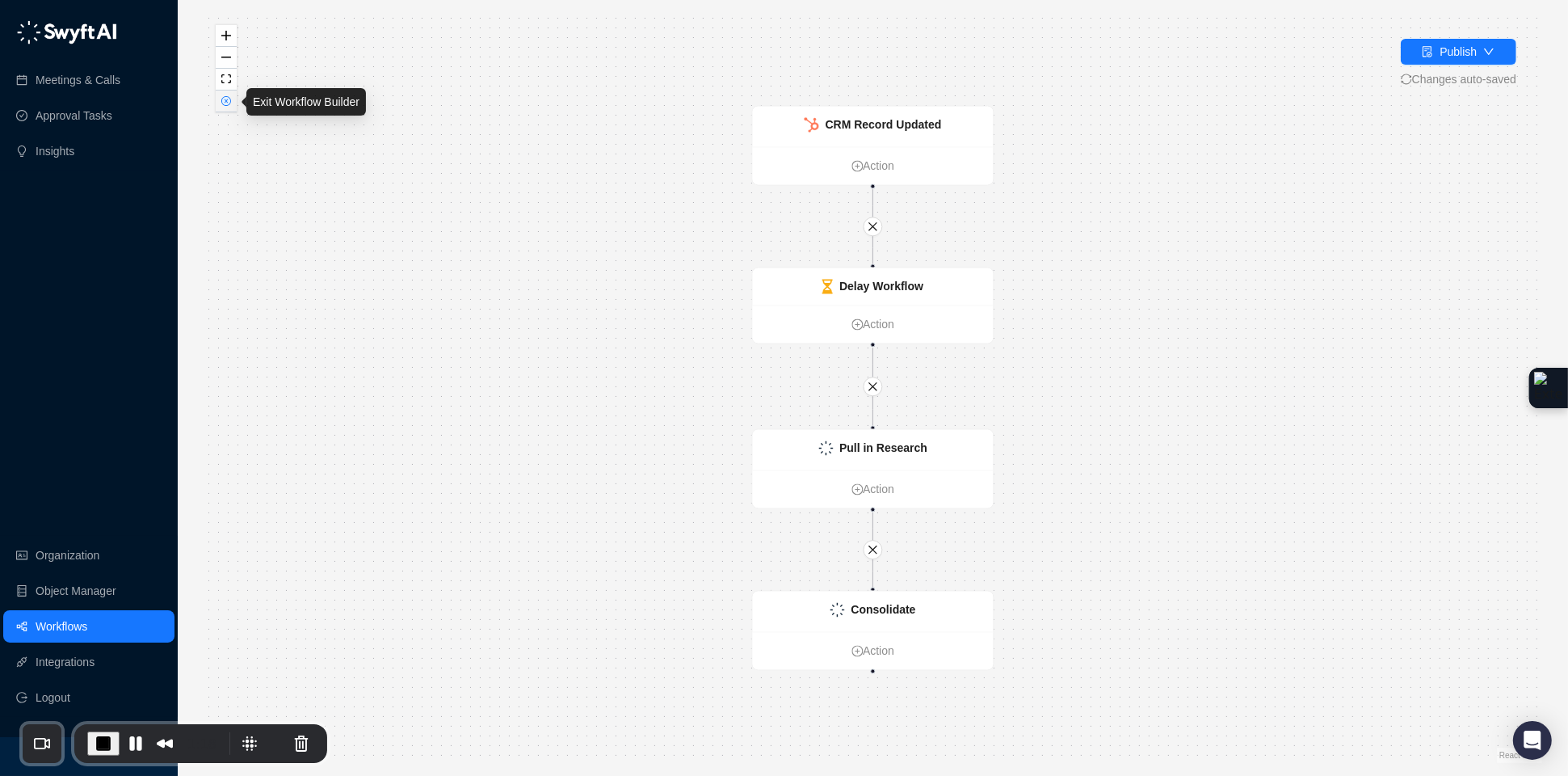
click at [224, 108] on button "button" at bounding box center [226, 102] width 21 height 22
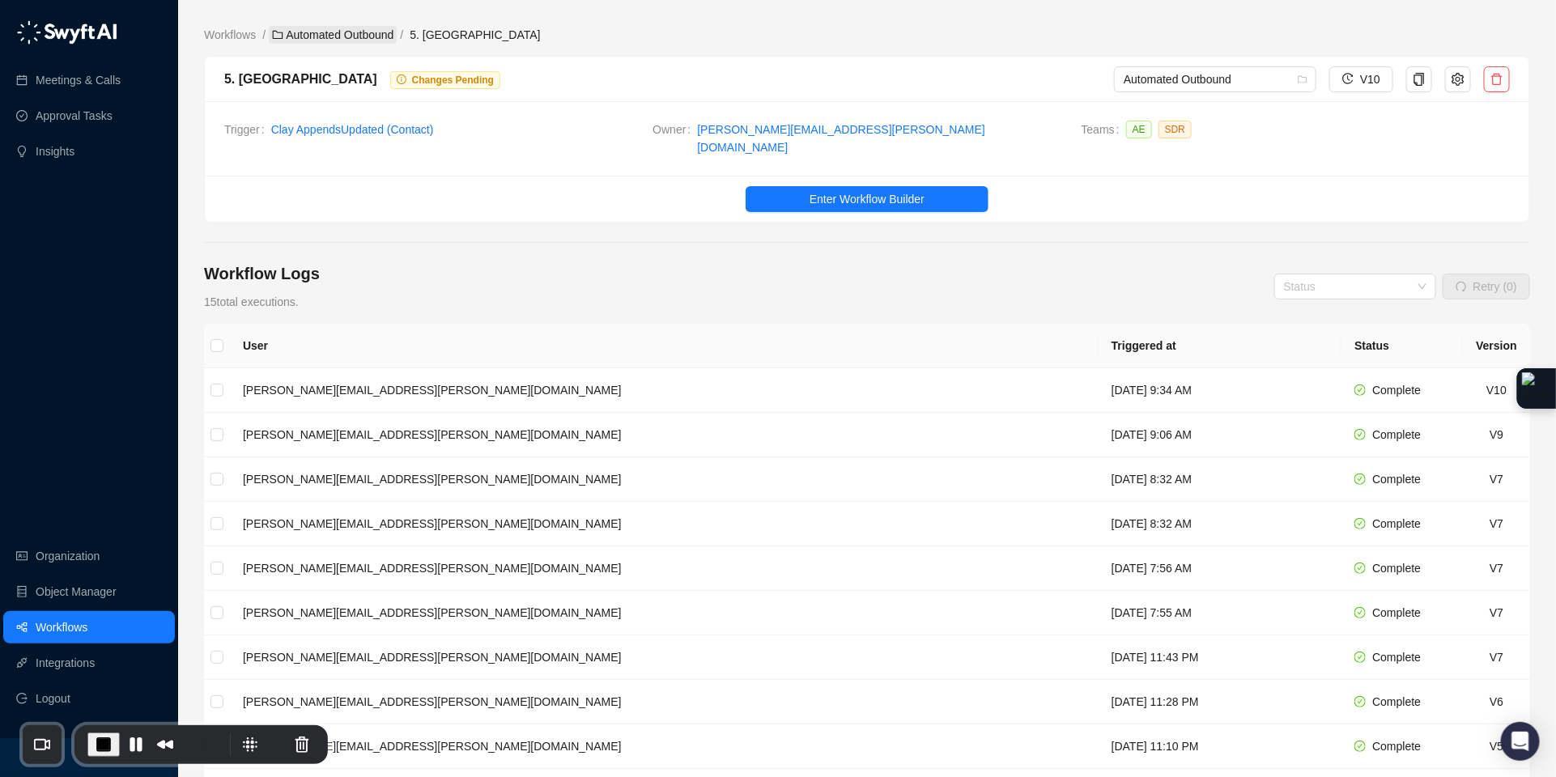
click at [337, 30] on link "Automated Outbound" at bounding box center [333, 35] width 128 height 18
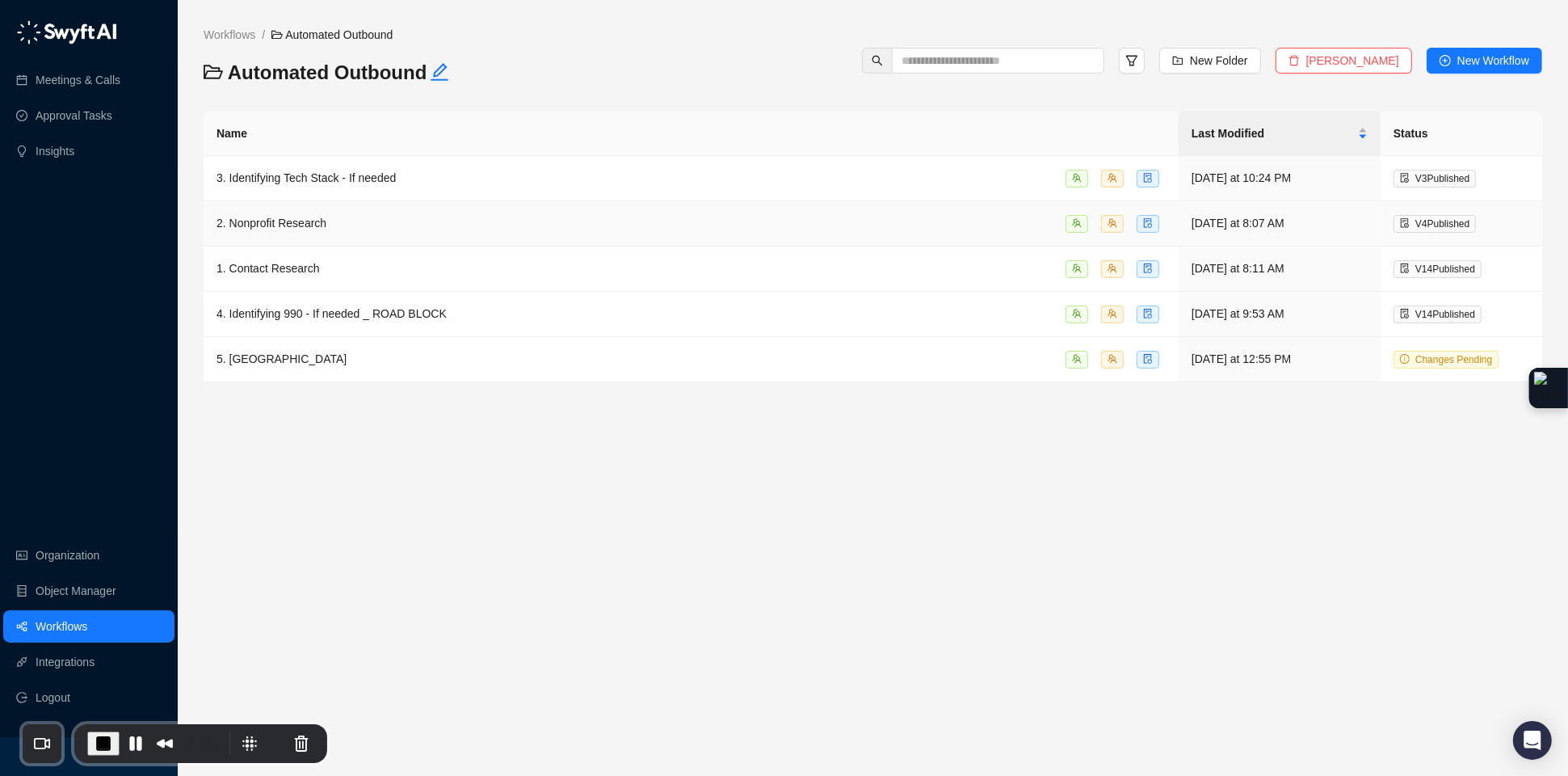
click at [250, 215] on div "2. Nonprofit Research" at bounding box center [691, 224] width 949 height 19
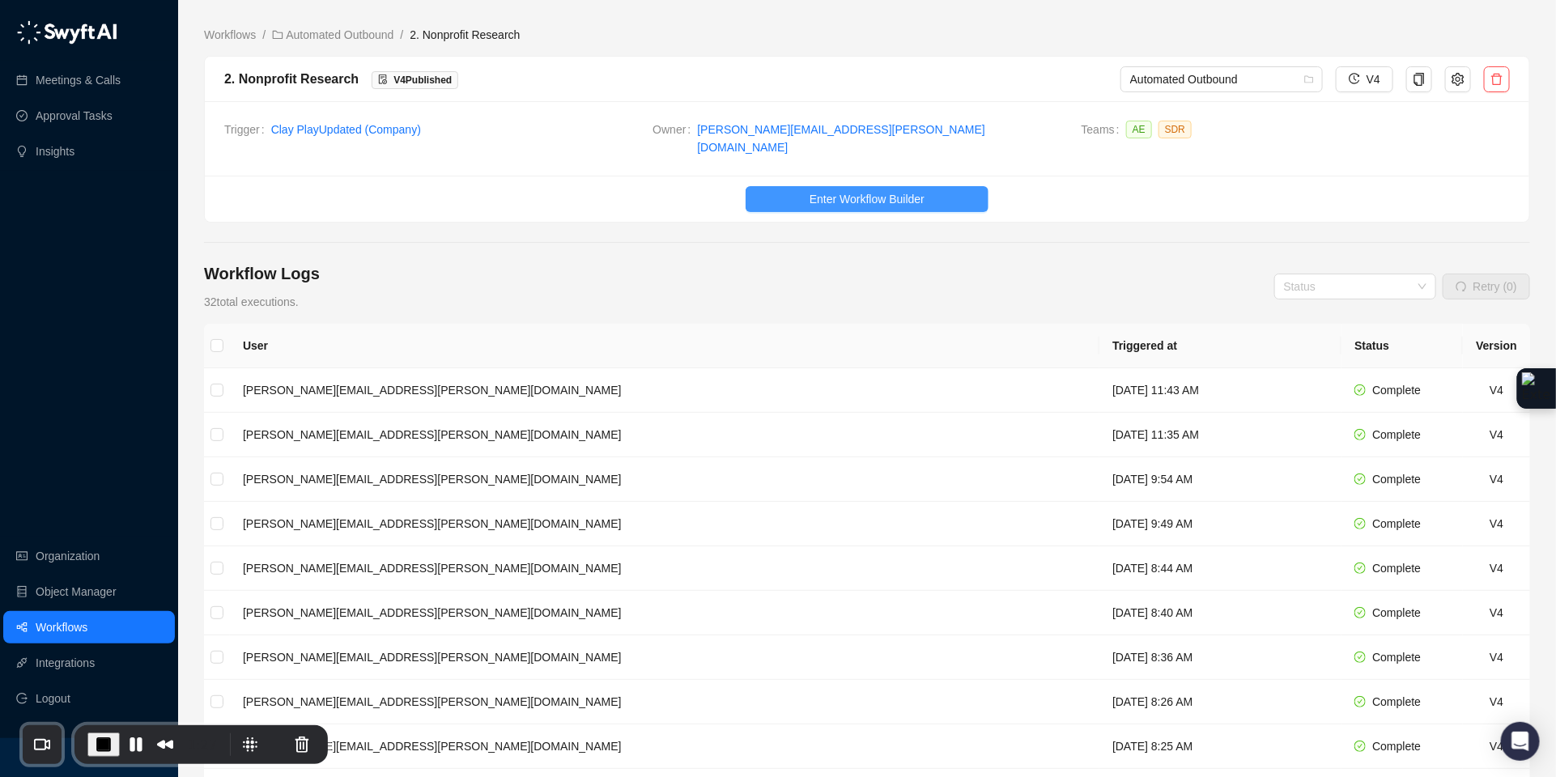
click at [784, 190] on button "Enter Workflow Builder" at bounding box center [867, 199] width 243 height 26
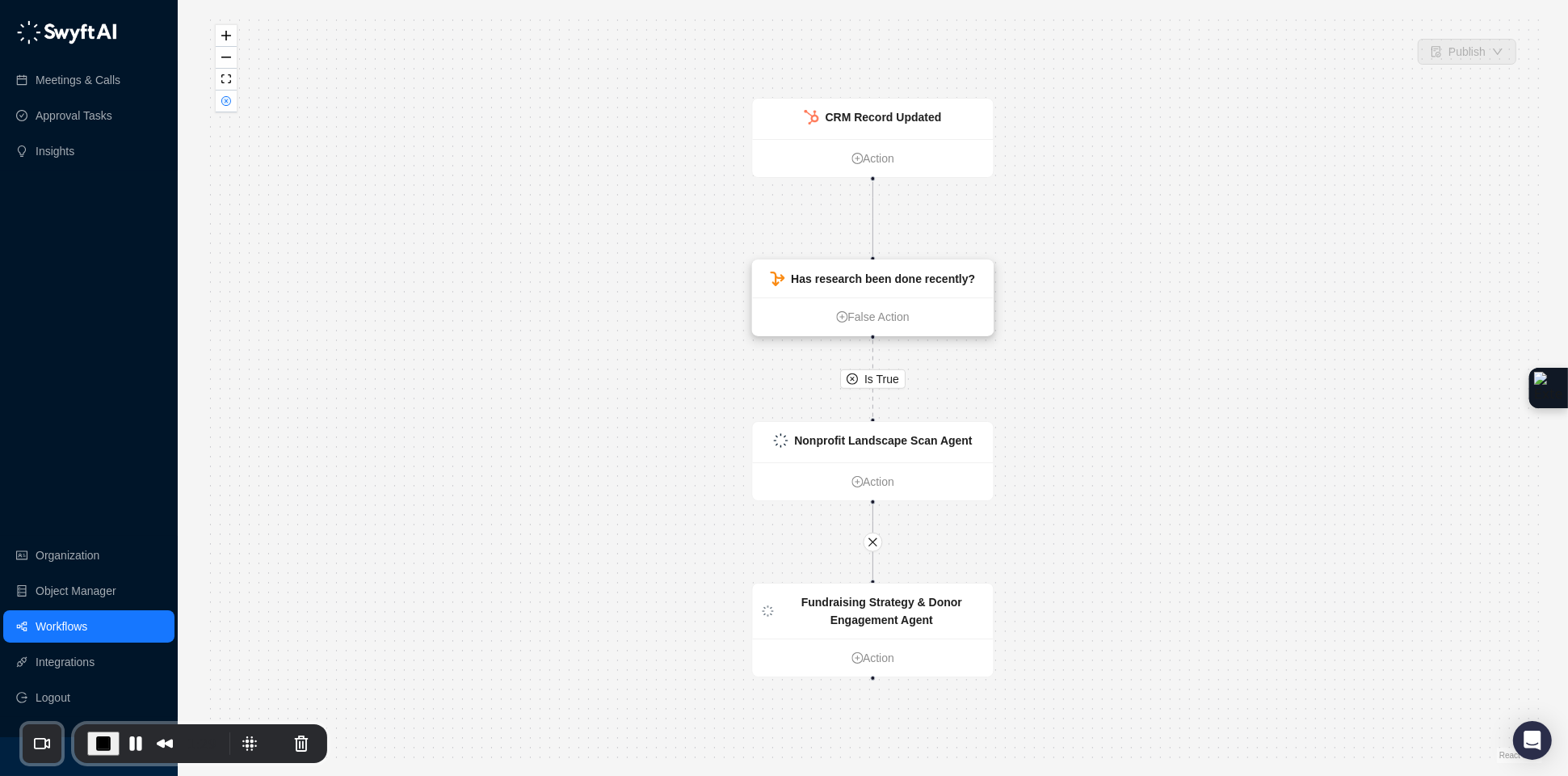
click at [938, 273] on strong "Has research been done recently?" at bounding box center [883, 279] width 185 height 13
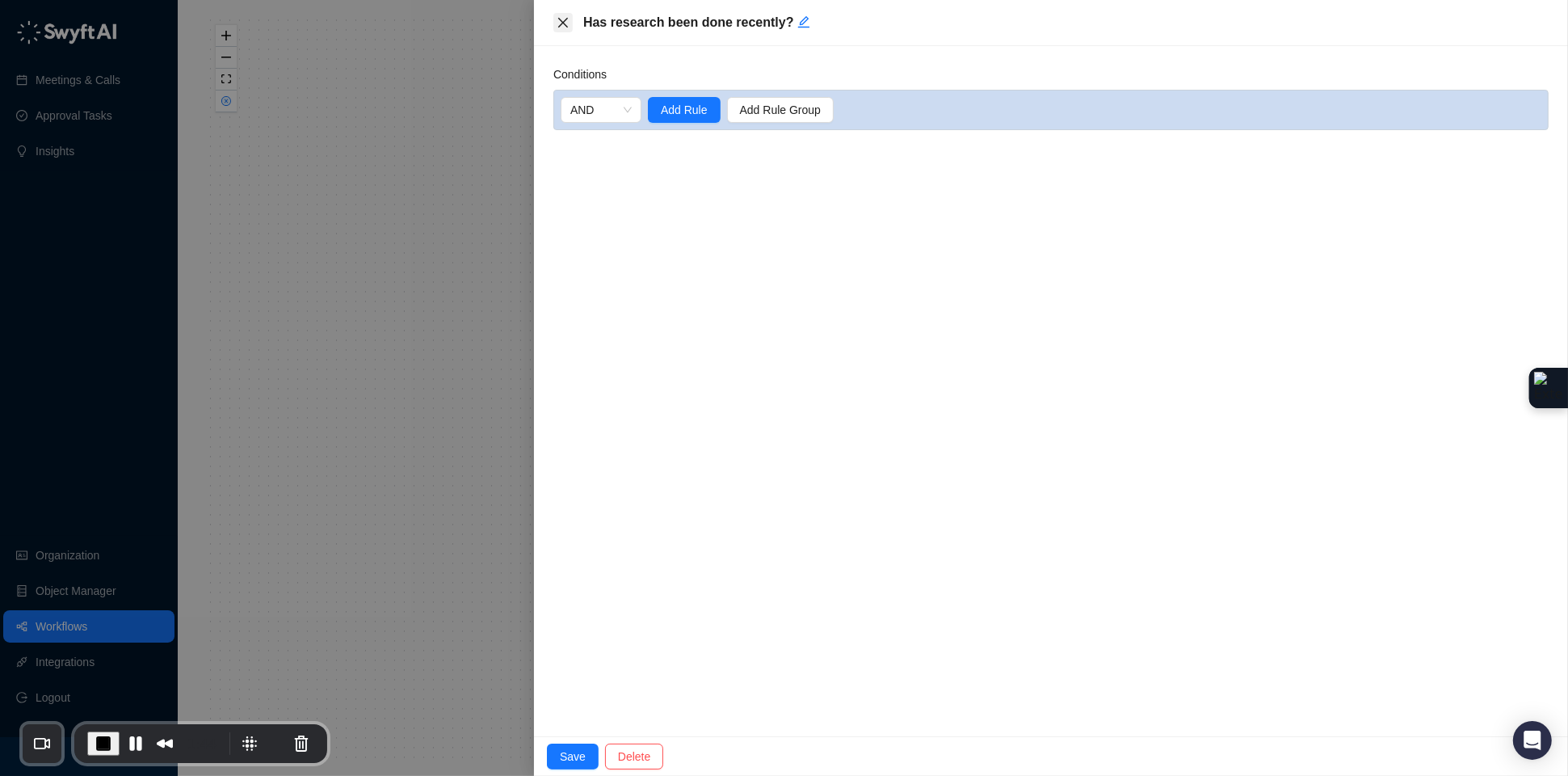
click at [562, 19] on icon "close" at bounding box center [563, 22] width 13 height 13
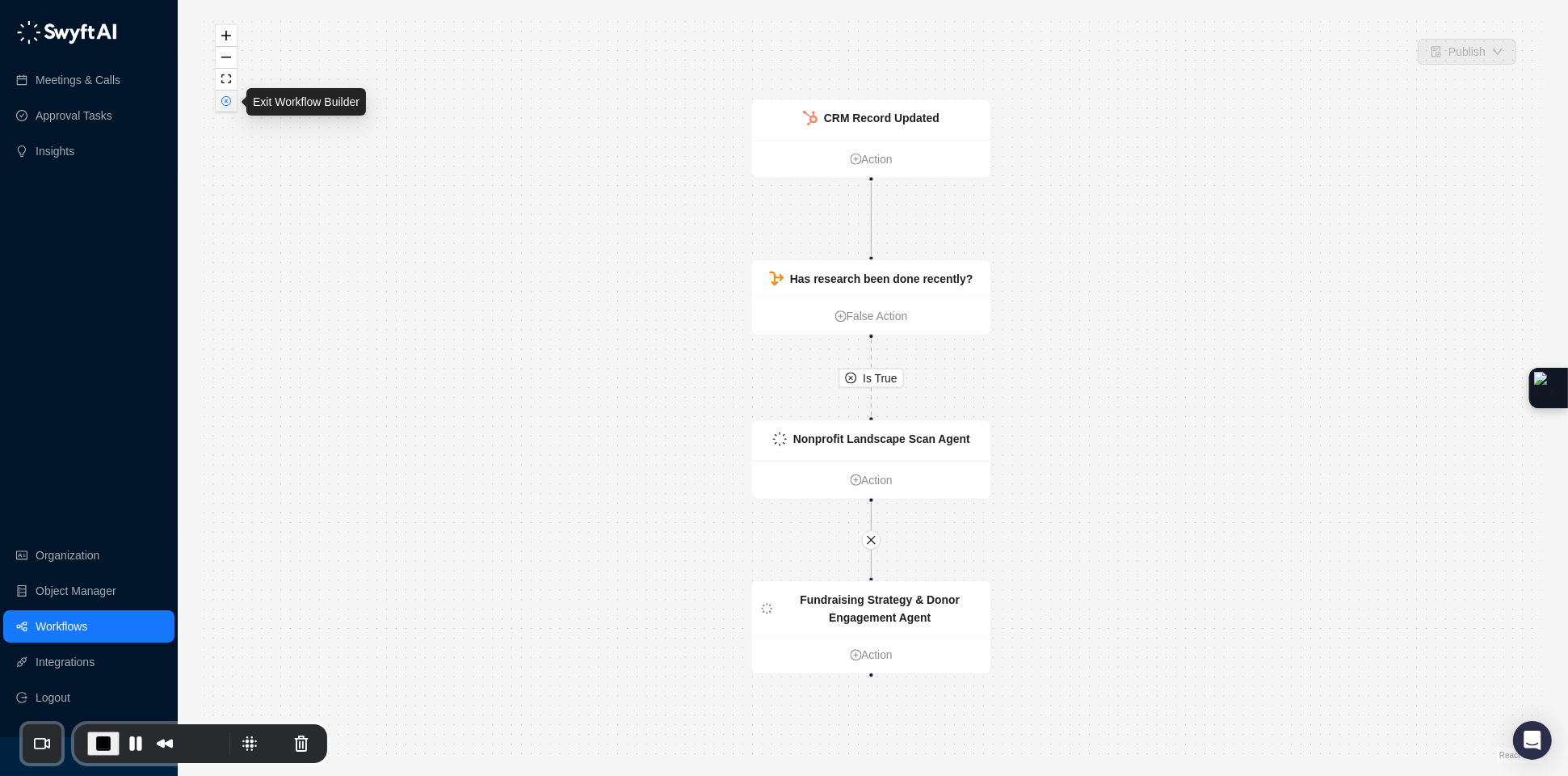
click at [220, 101] on button "button" at bounding box center [226, 102] width 21 height 22
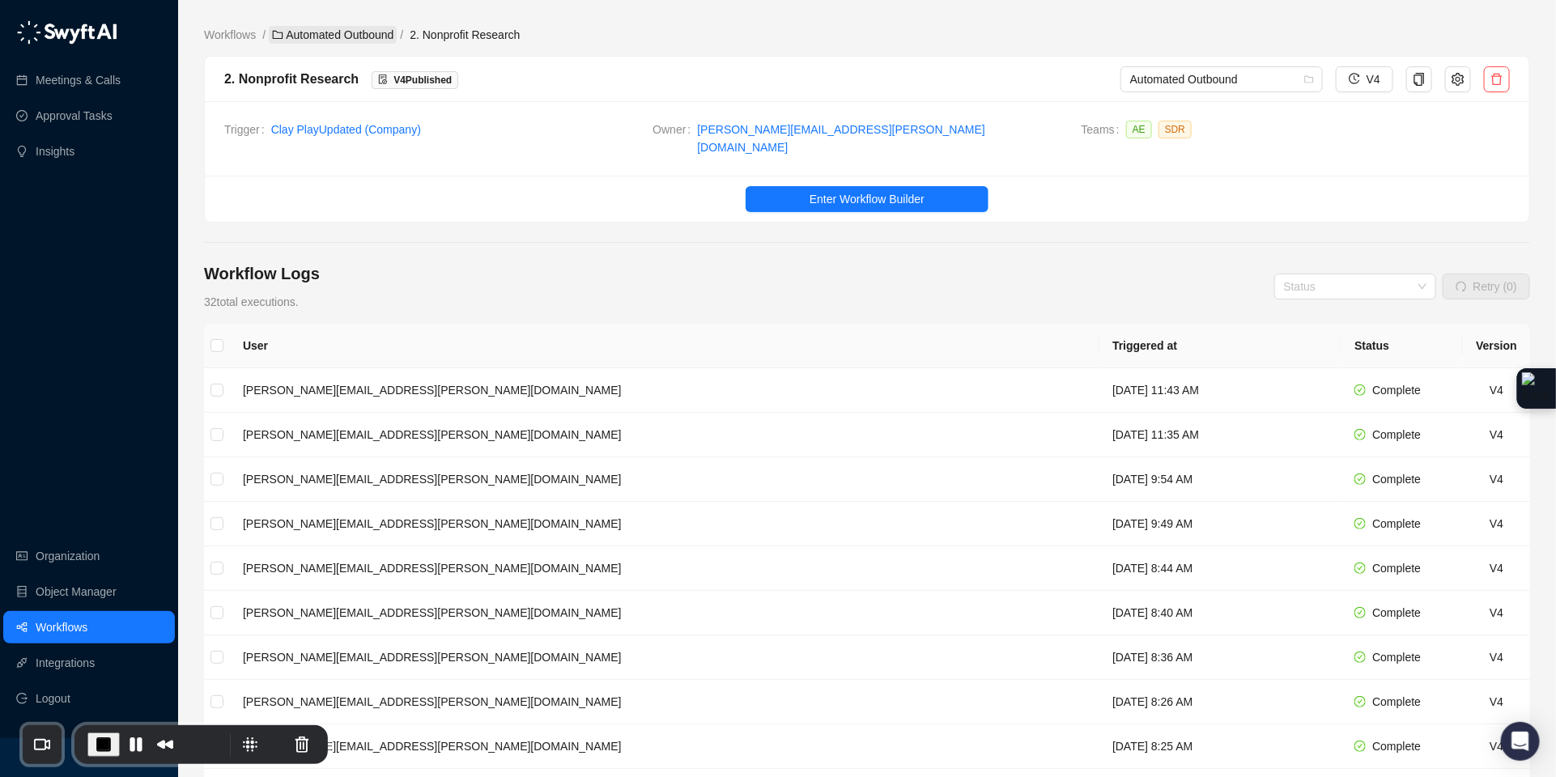
click at [363, 37] on link "Automated Outbound" at bounding box center [333, 35] width 128 height 18
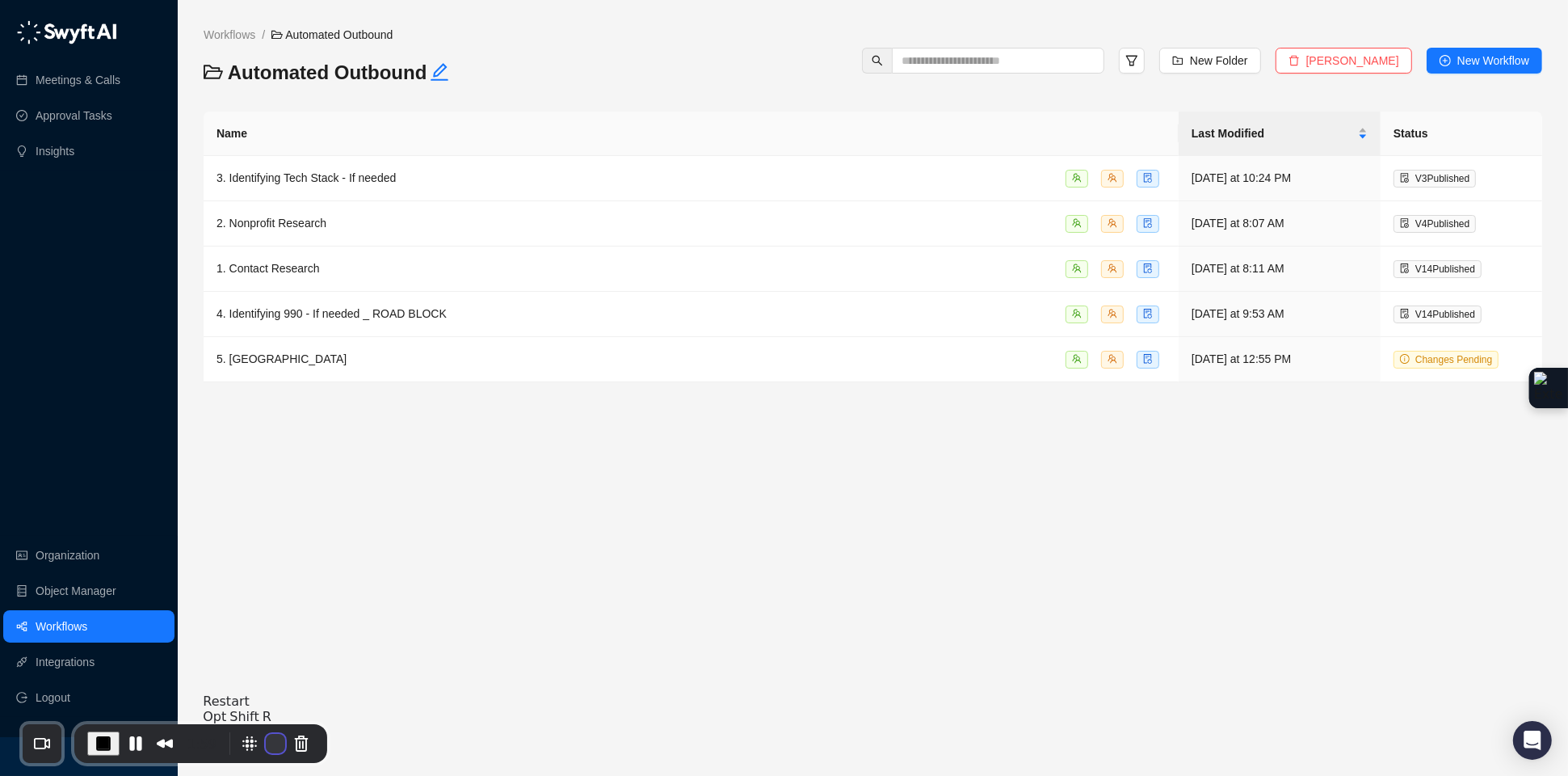
click at [270, 741] on button "Restart Recording" at bounding box center [274, 743] width 19 height 19
click at [100, 747] on span "End Recording" at bounding box center [103, 743] width 19 height 19
